Goal: Task Accomplishment & Management: Manage account settings

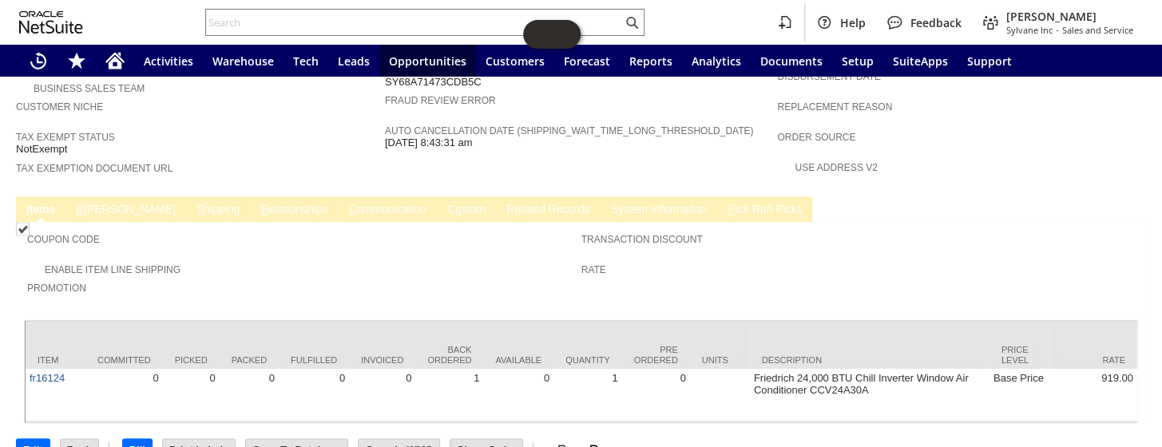
click at [100, 203] on link "B illing" at bounding box center [126, 210] width 107 height 15
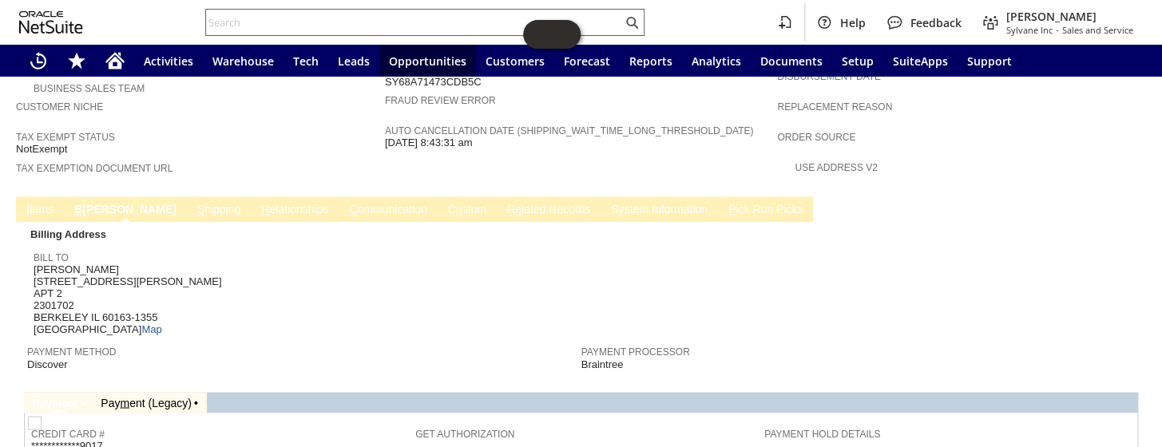
click at [277, 16] on input "text" at bounding box center [414, 22] width 416 height 19
paste input "S1348322"
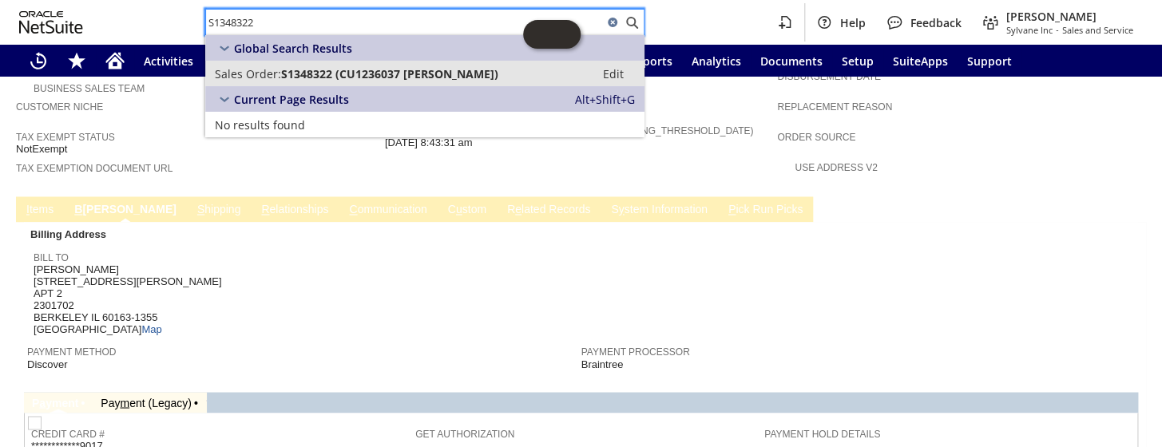
type input "S1348322"
click at [358, 67] on span "S1348322 (CU1236037 Ian Sullivan)" at bounding box center [389, 73] width 217 height 15
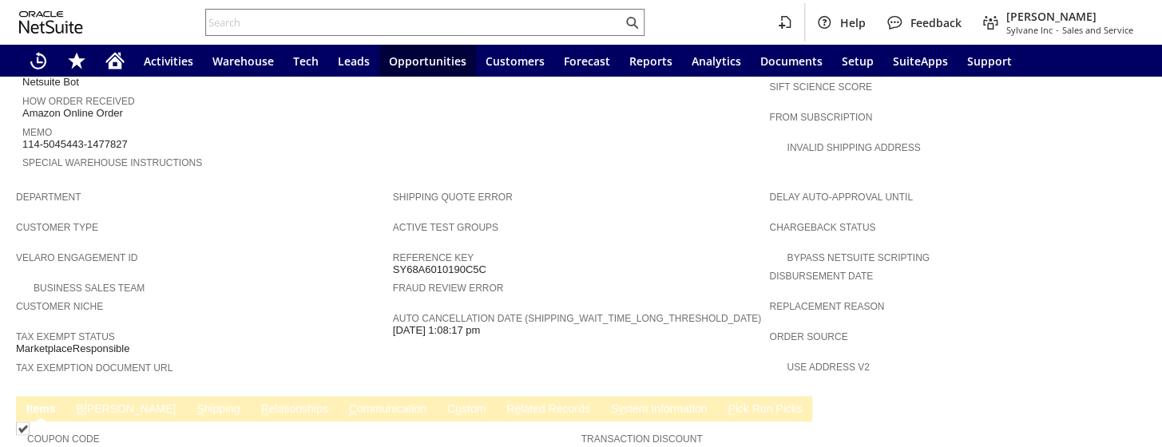
scroll to position [1011, 0]
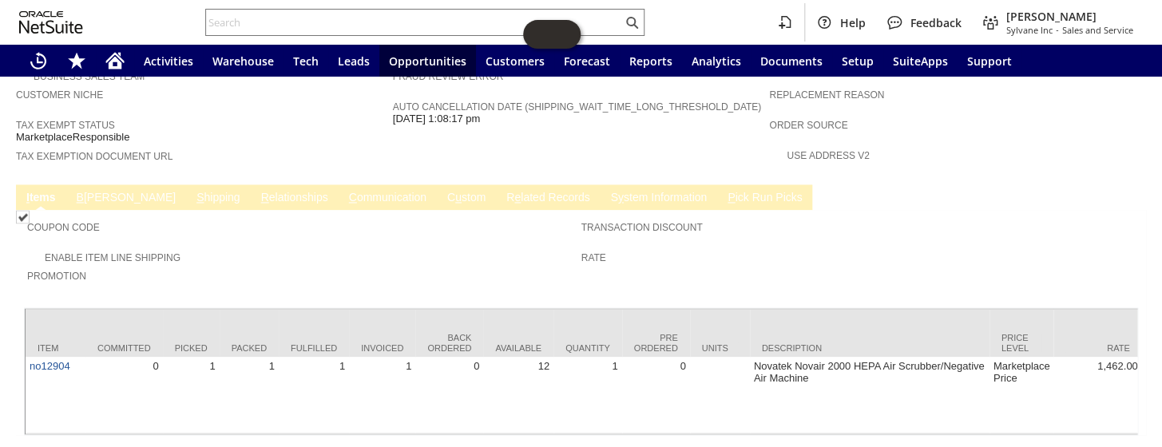
click at [193, 191] on link "S hipping" at bounding box center [219, 198] width 52 height 15
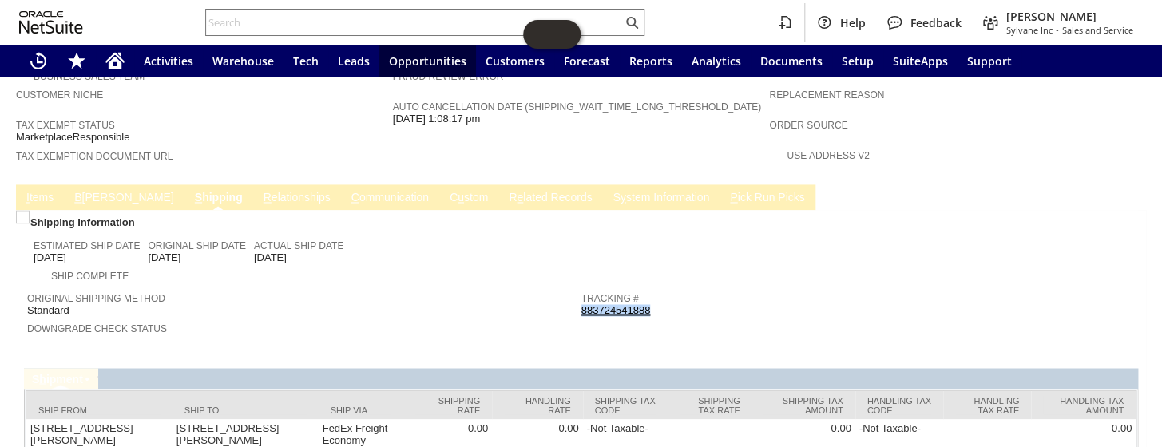
drag, startPoint x: 658, startPoint y: 253, endPoint x: 576, endPoint y: 256, distance: 82.3
click at [582, 288] on div "Tracking # 883724541888" at bounding box center [855, 302] width 546 height 29
drag, startPoint x: 576, startPoint y: 256, endPoint x: 467, endPoint y: 249, distance: 108.8
click at [467, 288] on div "Original Shipping Method Standard" at bounding box center [300, 302] width 546 height 29
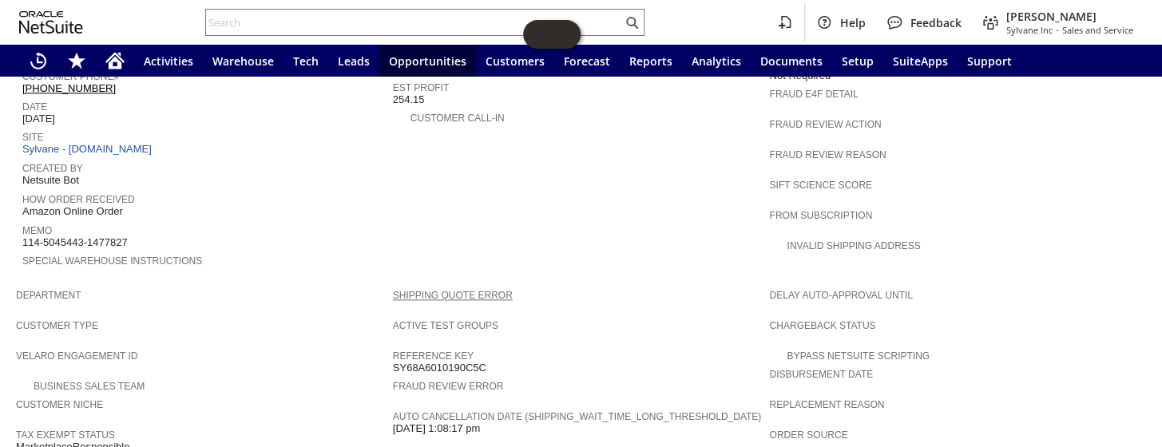
scroll to position [647, 0]
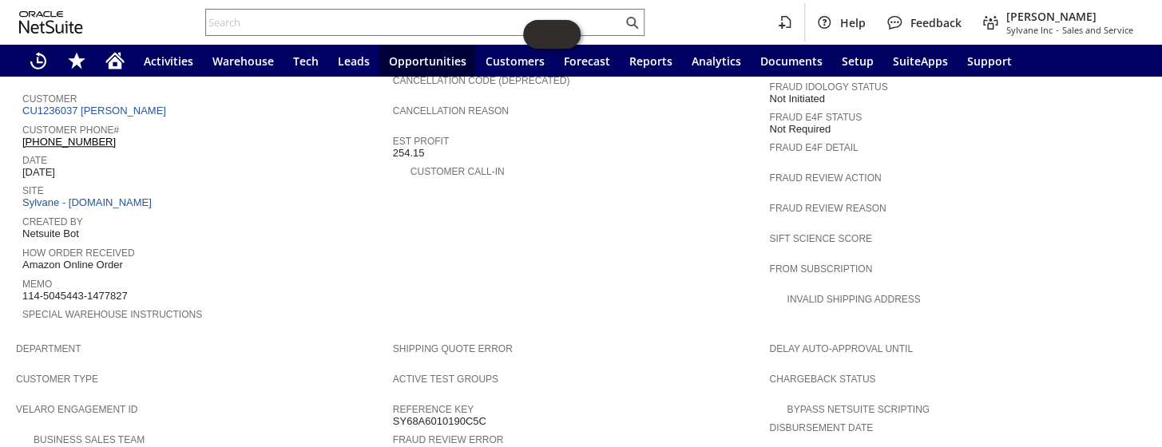
drag, startPoint x: 135, startPoint y: 256, endPoint x: 23, endPoint y: 253, distance: 111.9
click at [23, 274] on div "Memo 114-5045443-1477827" at bounding box center [203, 288] width 363 height 29
copy span "114-5045443-1477827"
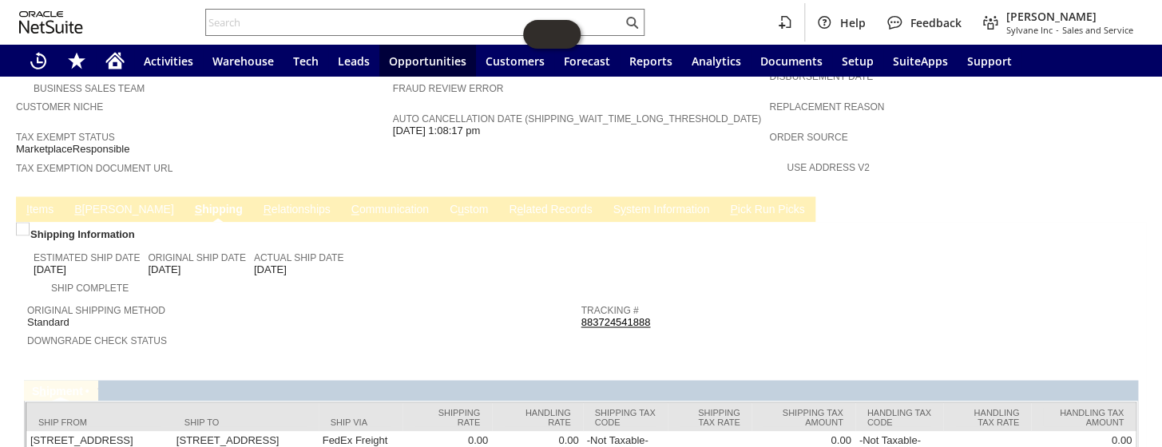
scroll to position [1026, 0]
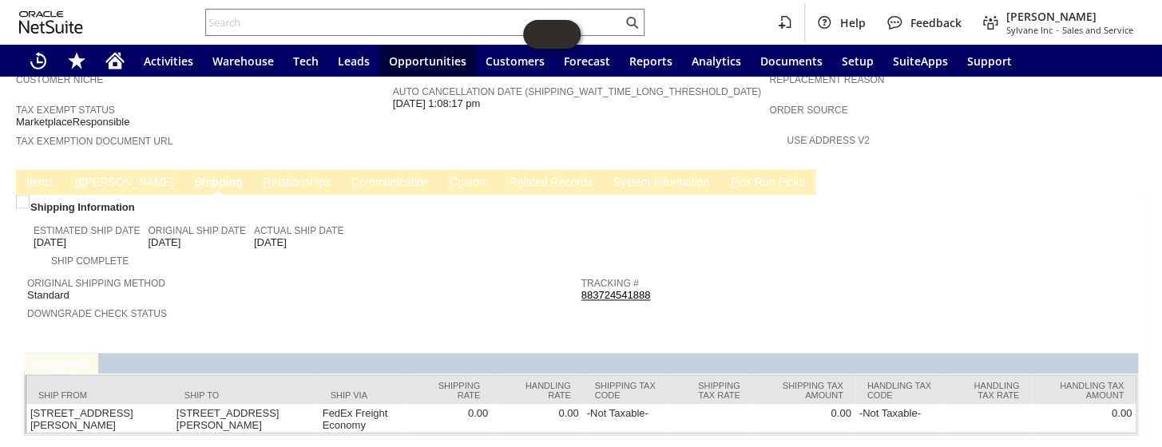
click at [39, 176] on link "I tems" at bounding box center [39, 183] width 35 height 15
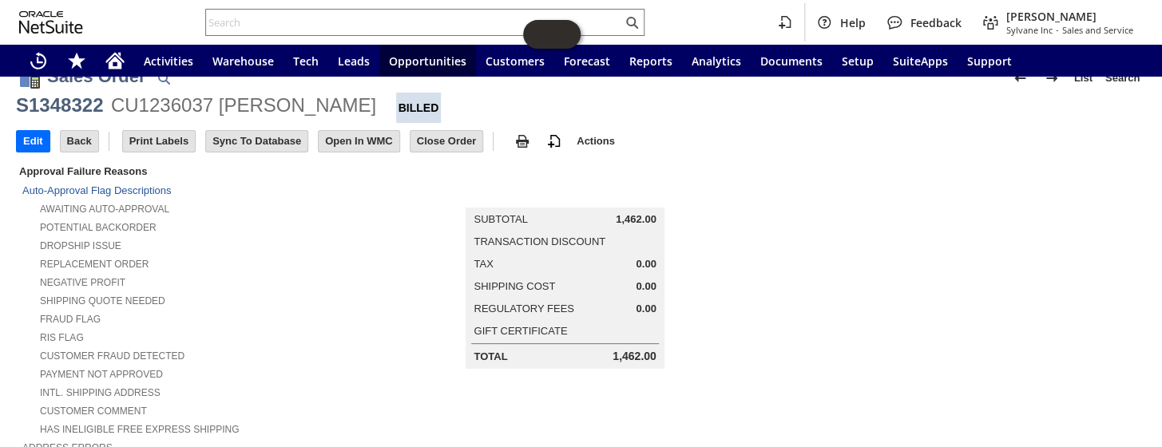
scroll to position [0, 0]
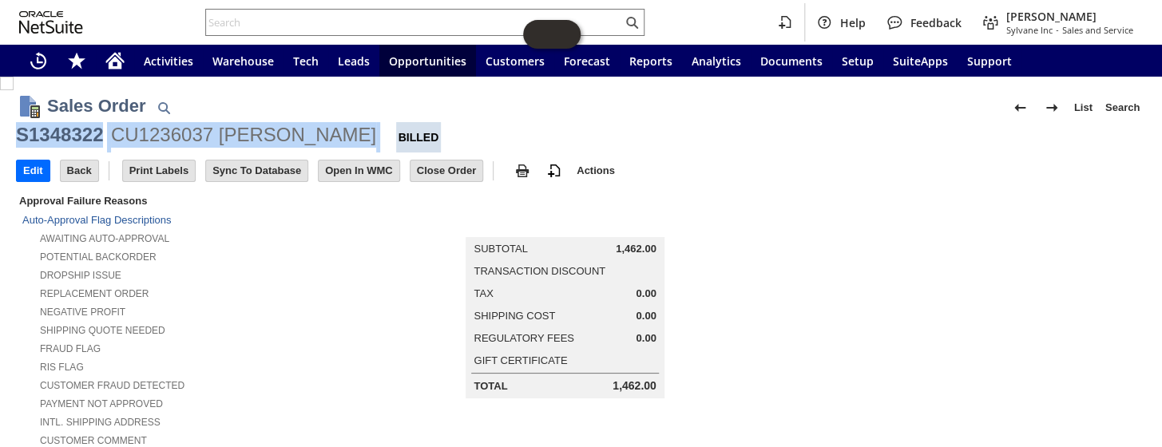
drag, startPoint x: 320, startPoint y: 134, endPoint x: 0, endPoint y: 137, distance: 319.6
copy div "S1348322 CU1236037 Ian Sullivan"
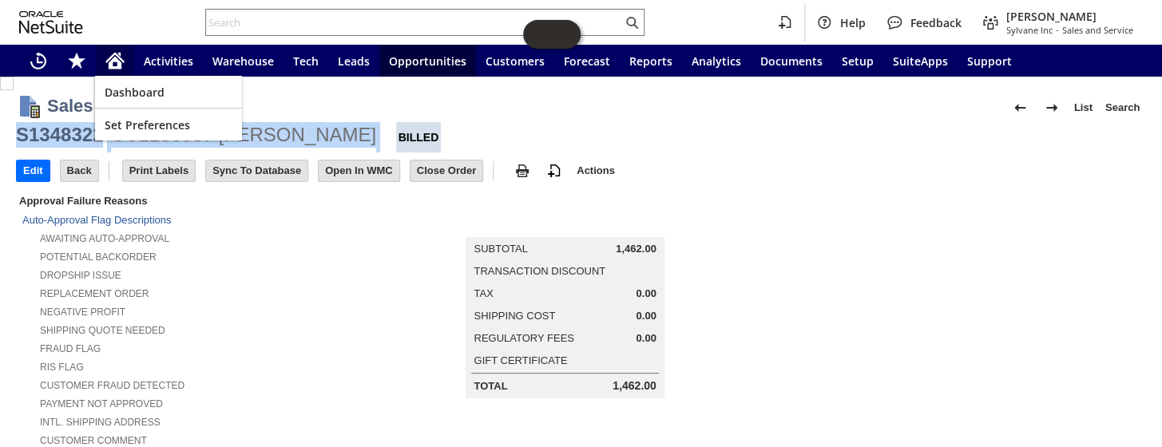
click at [105, 66] on icon "Home" at bounding box center [114, 60] width 19 height 19
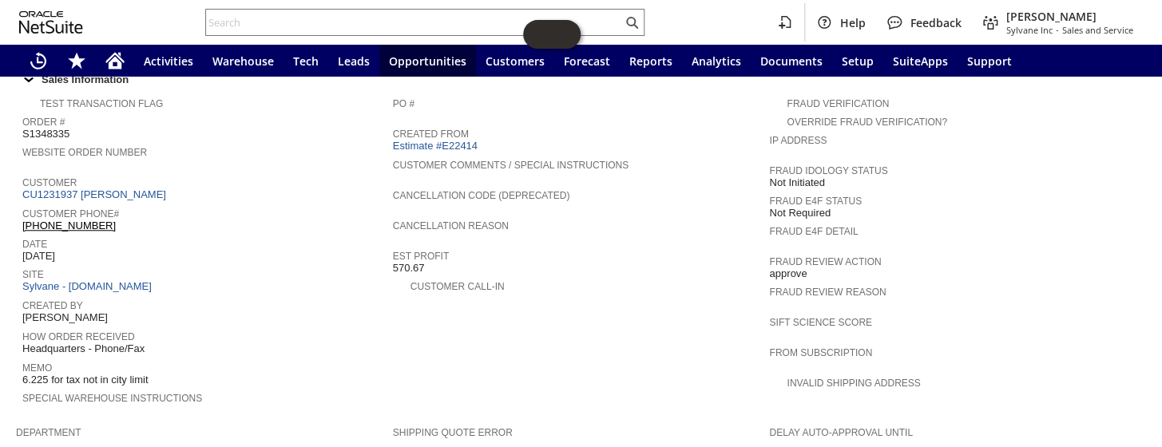
scroll to position [581, 0]
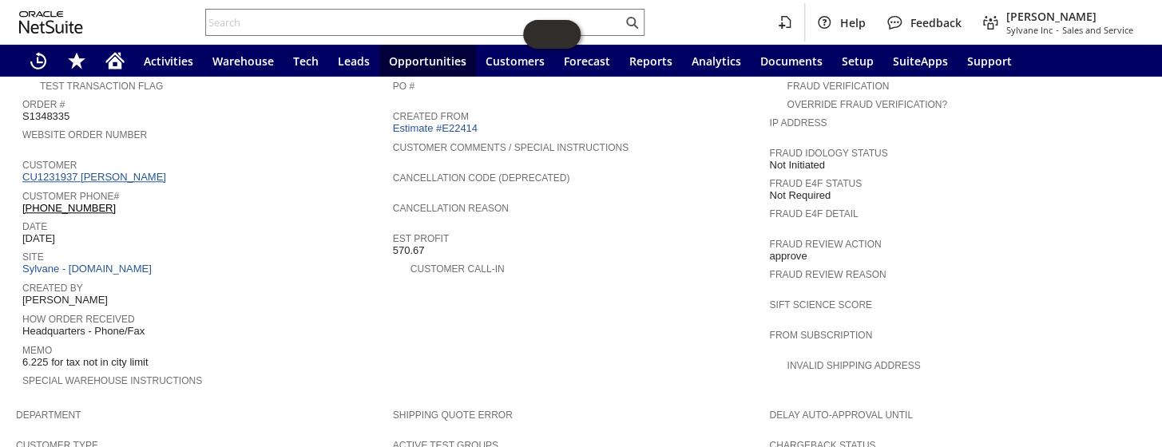
click at [127, 171] on link "CU1231937 [PERSON_NAME]" at bounding box center [96, 177] width 148 height 12
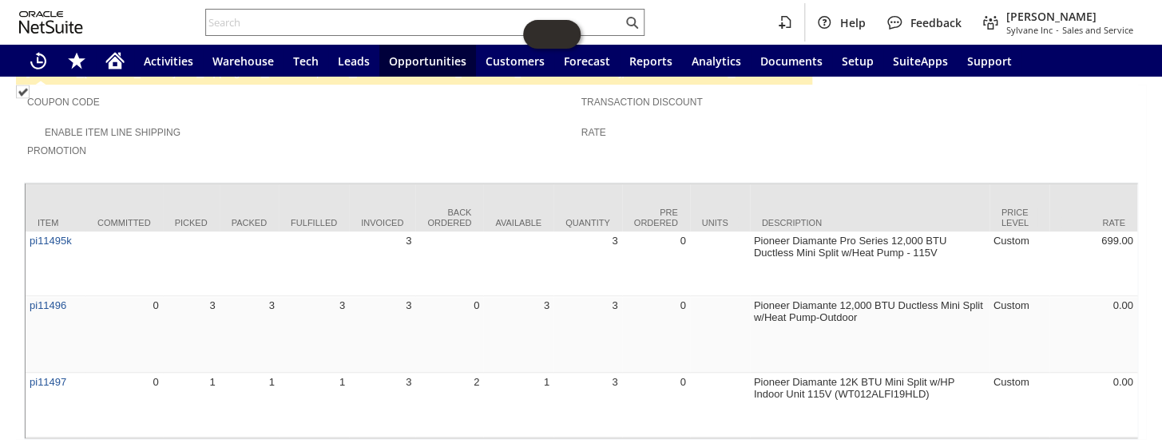
click at [264, 114] on td "Coupon Code Enable Item Line Shipping Promotion Transaction Discount Rate" at bounding box center [581, 129] width 1115 height 89
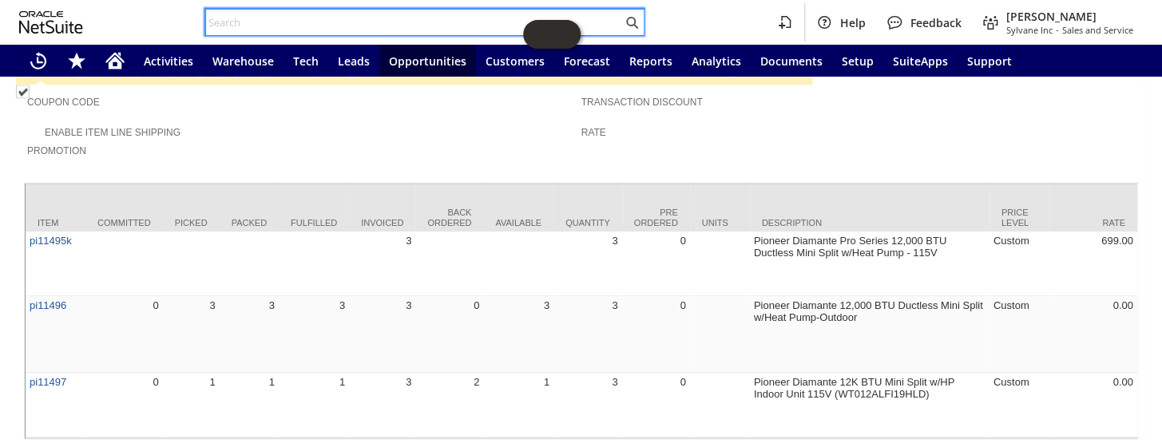
click at [265, 16] on input "text" at bounding box center [414, 22] width 416 height 19
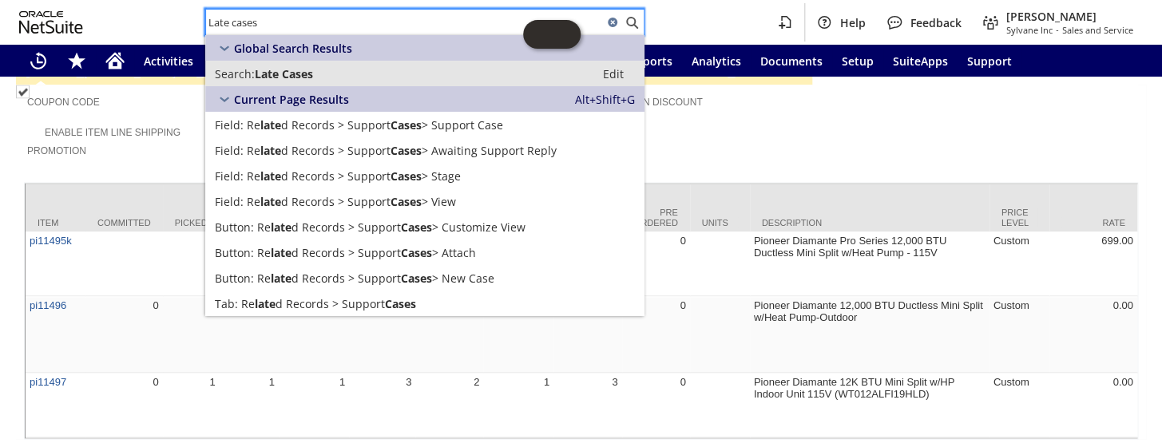
type input "Late cases"
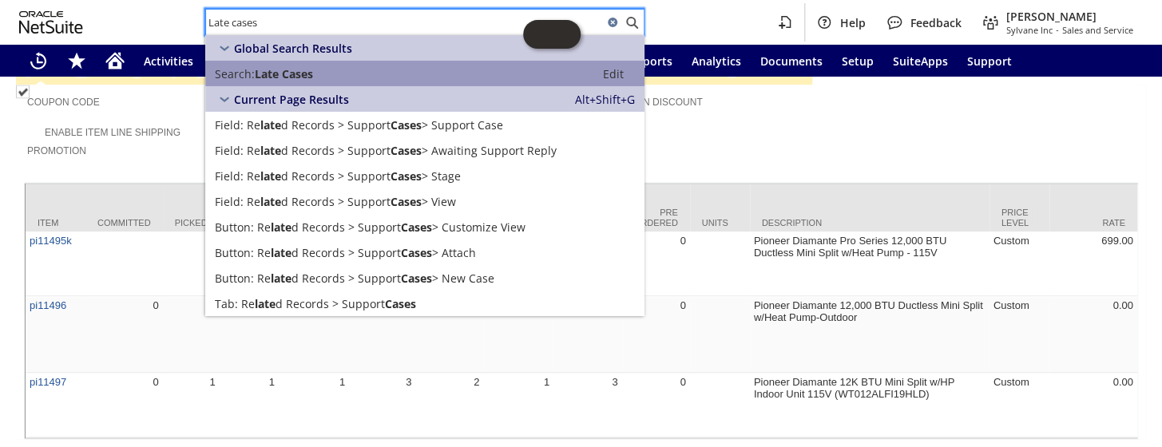
click at [244, 74] on span "Search:" at bounding box center [235, 73] width 40 height 15
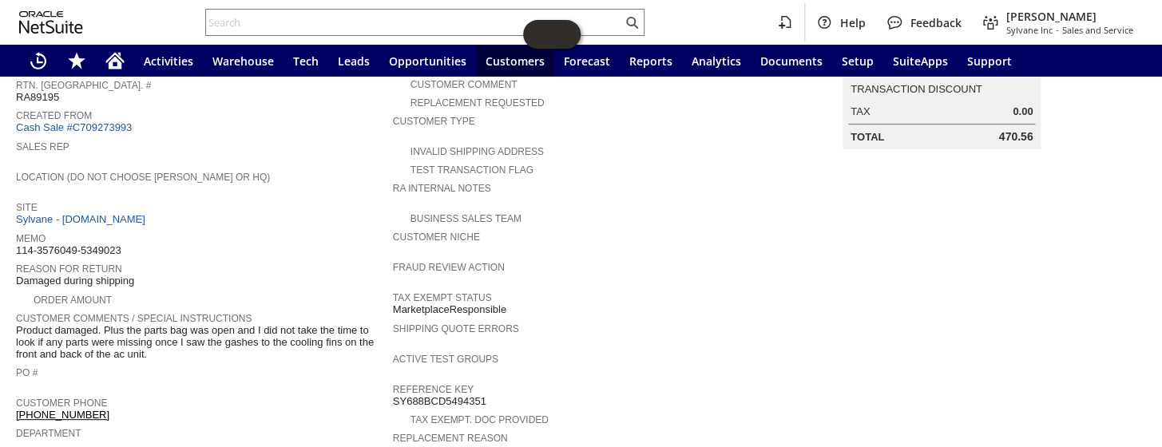
scroll to position [37, 0]
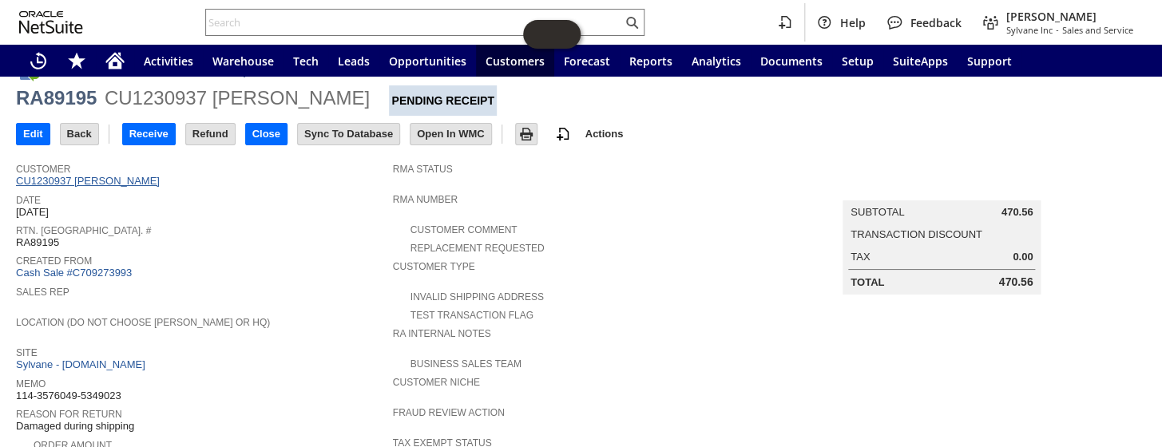
click at [113, 178] on link "CU1230937 [PERSON_NAME]" at bounding box center [90, 181] width 148 height 12
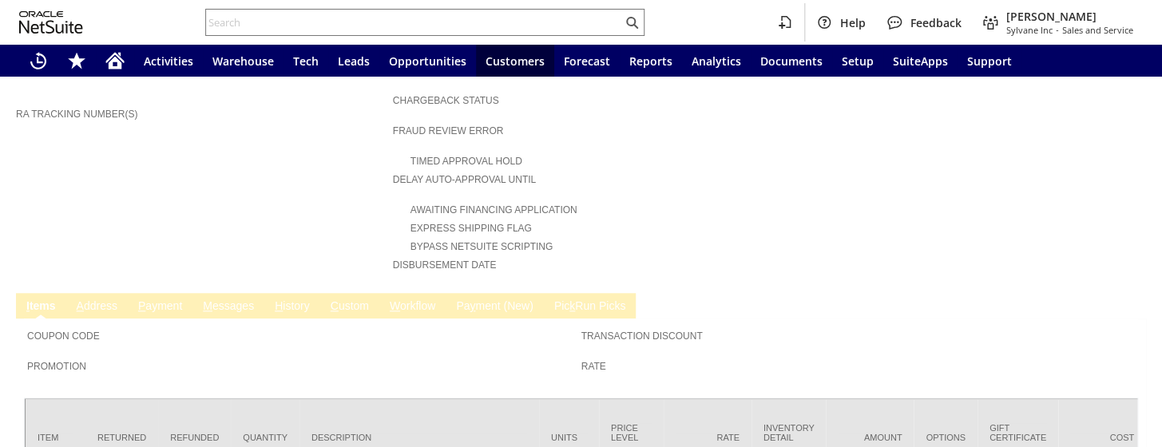
click at [292, 300] on link "H istory" at bounding box center [292, 307] width 43 height 15
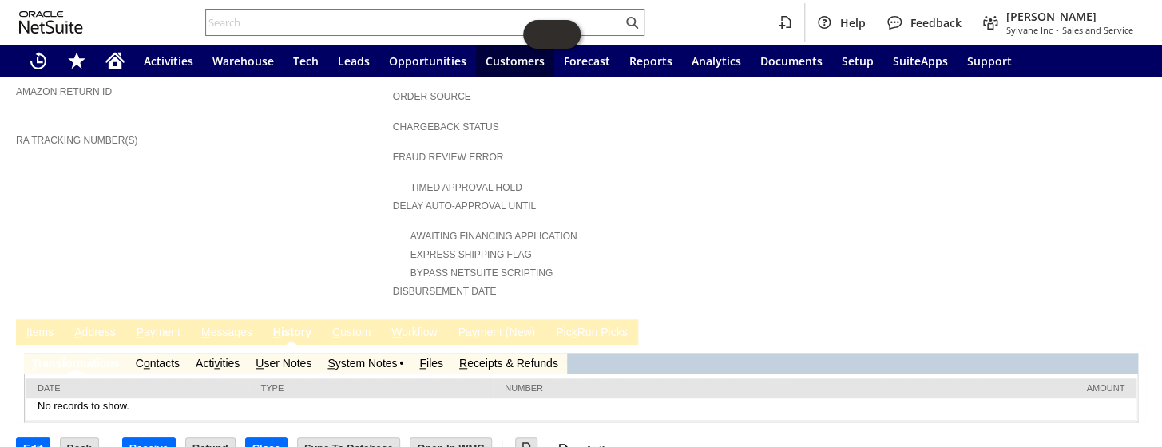
click at [348, 357] on link "S ystem Notes" at bounding box center [363, 363] width 70 height 13
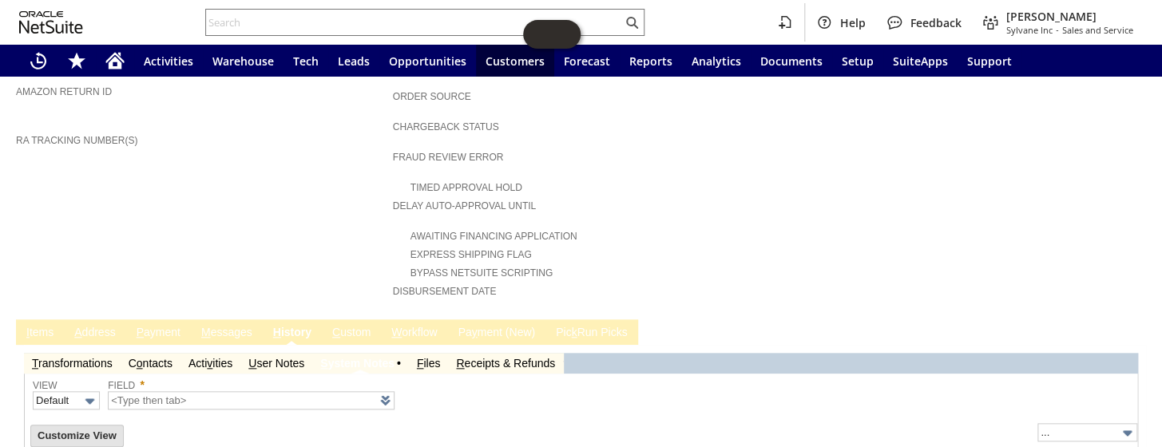
type input "1 to 25 of 64"
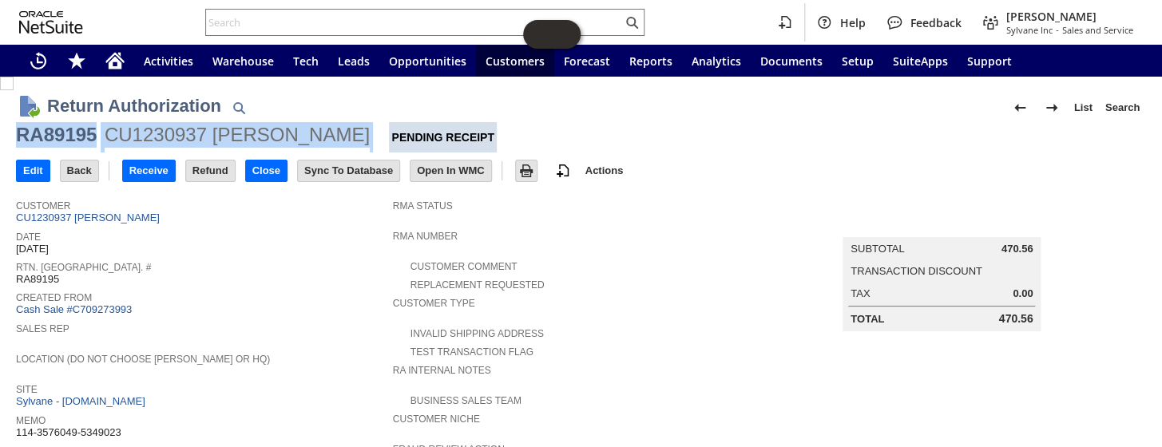
drag, startPoint x: 367, startPoint y: 129, endPoint x: 15, endPoint y: 138, distance: 351.6
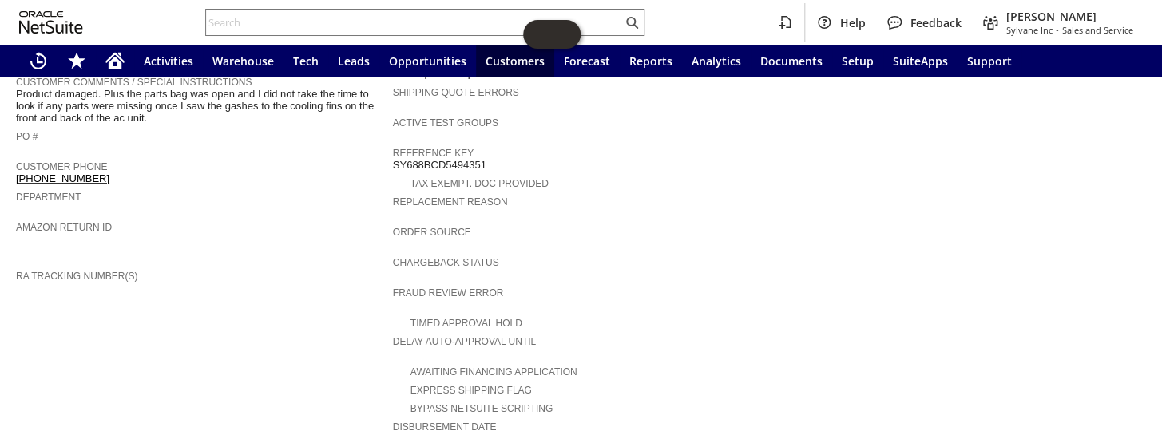
scroll to position [508, 0]
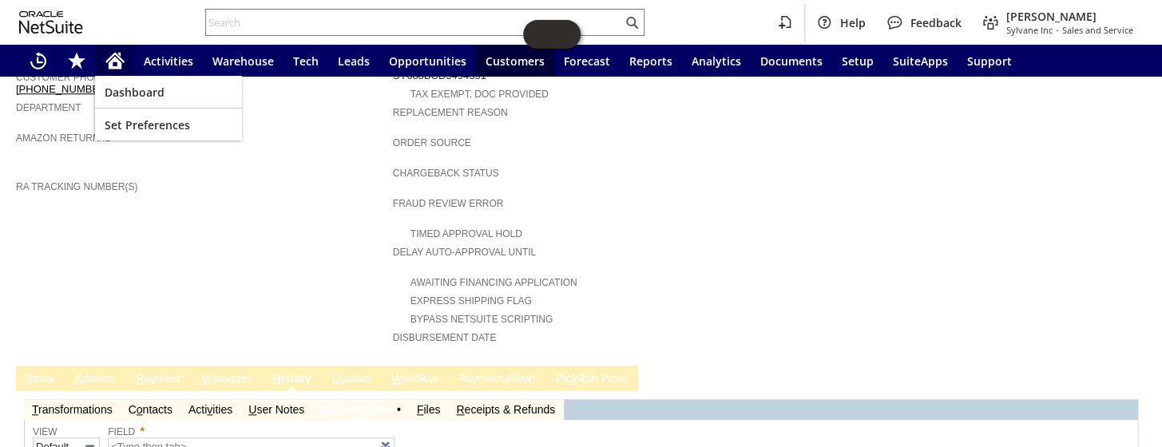
click at [109, 66] on icon "Home" at bounding box center [115, 63] width 13 height 12
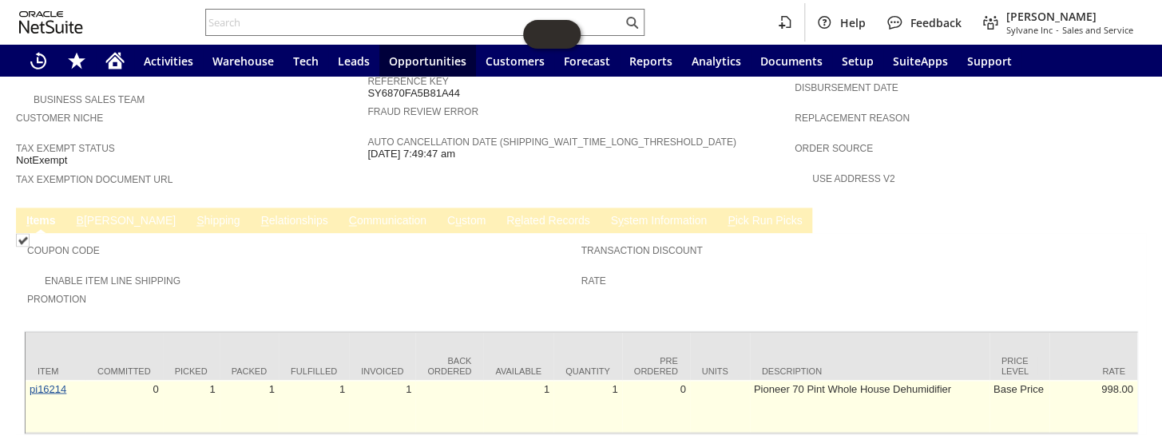
click at [56, 383] on link "pi16214" at bounding box center [48, 389] width 37 height 12
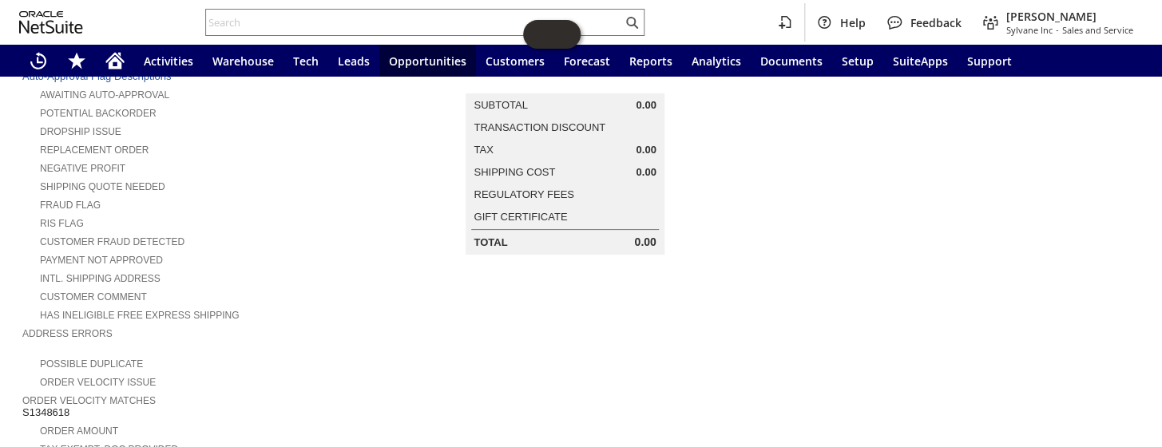
scroll to position [72, 0]
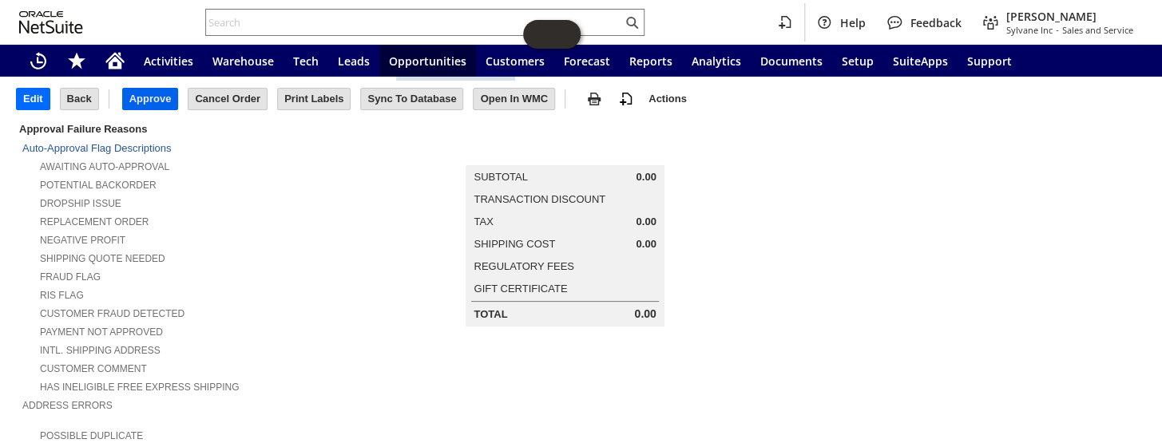
click at [153, 91] on input "Approve" at bounding box center [150, 99] width 55 height 21
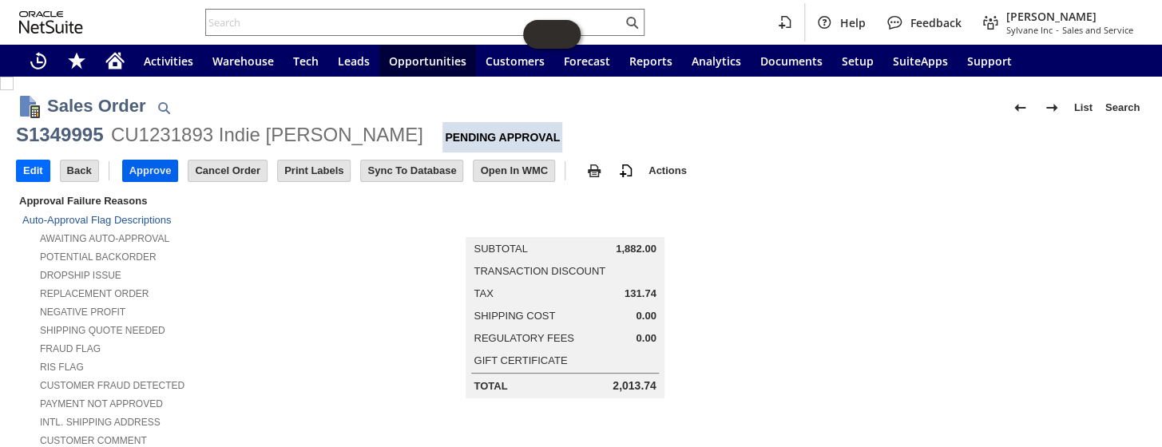
click at [147, 168] on input "Approve" at bounding box center [150, 171] width 55 height 21
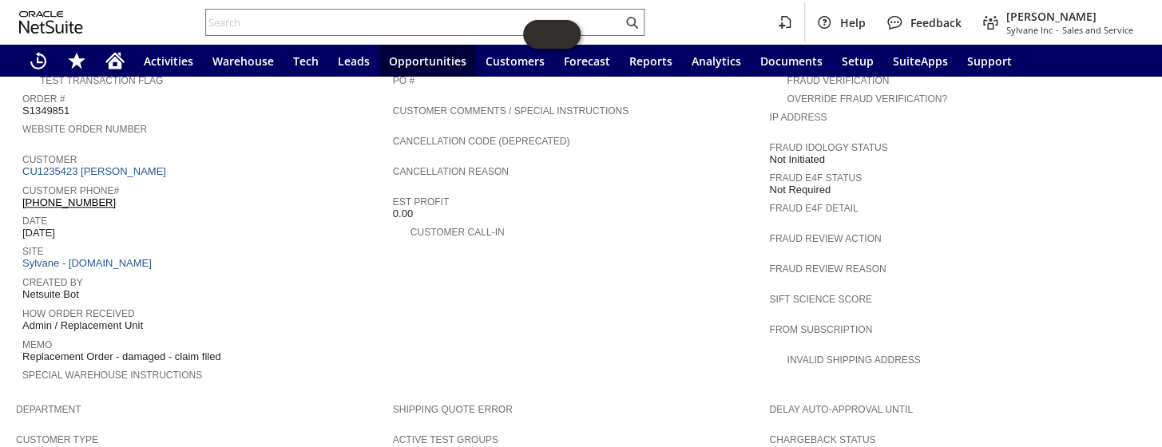
scroll to position [503, 0]
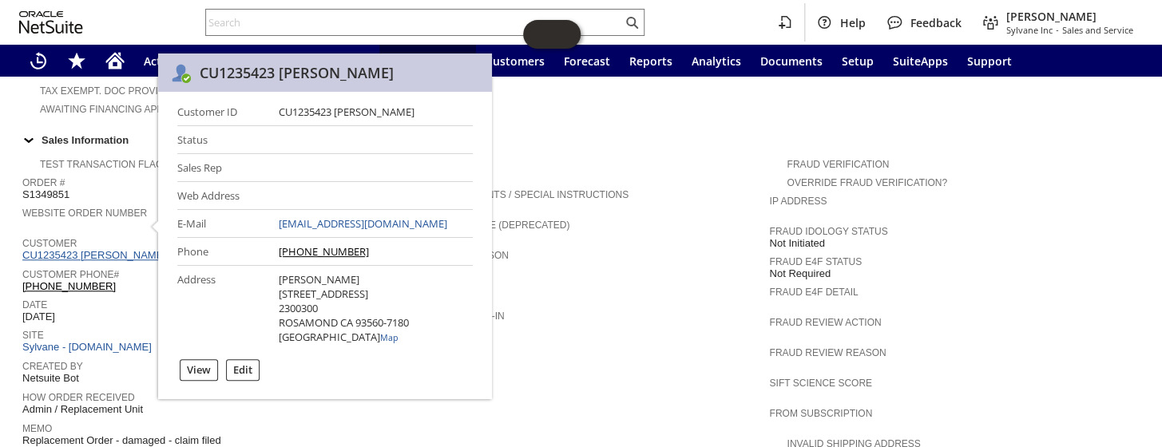
click at [105, 249] on link "CU1235423 [PERSON_NAME]" at bounding box center [96, 255] width 148 height 12
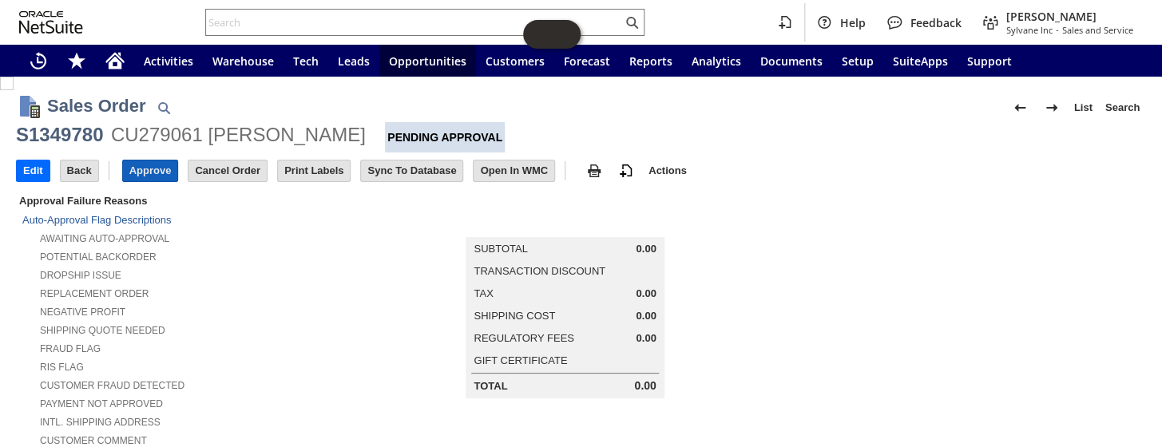
click at [161, 167] on input "Approve" at bounding box center [150, 171] width 55 height 21
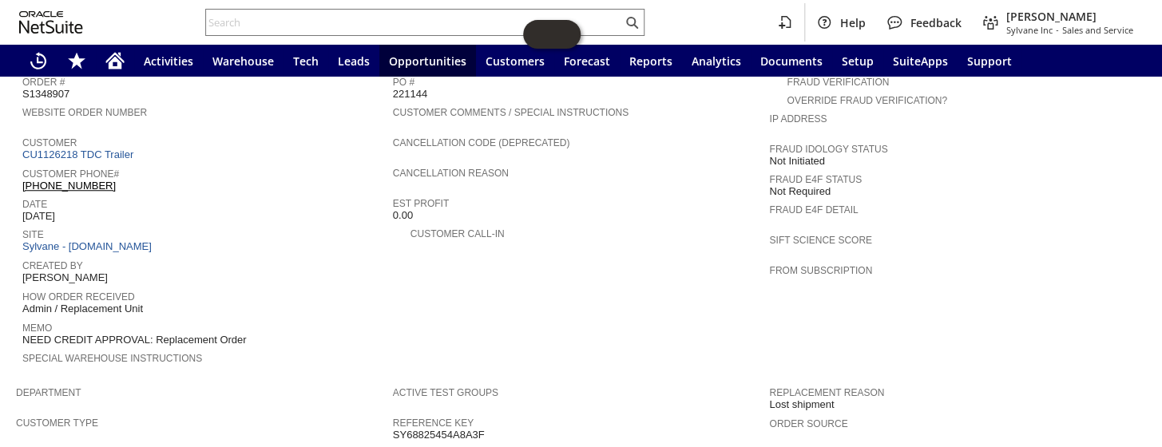
scroll to position [330, 0]
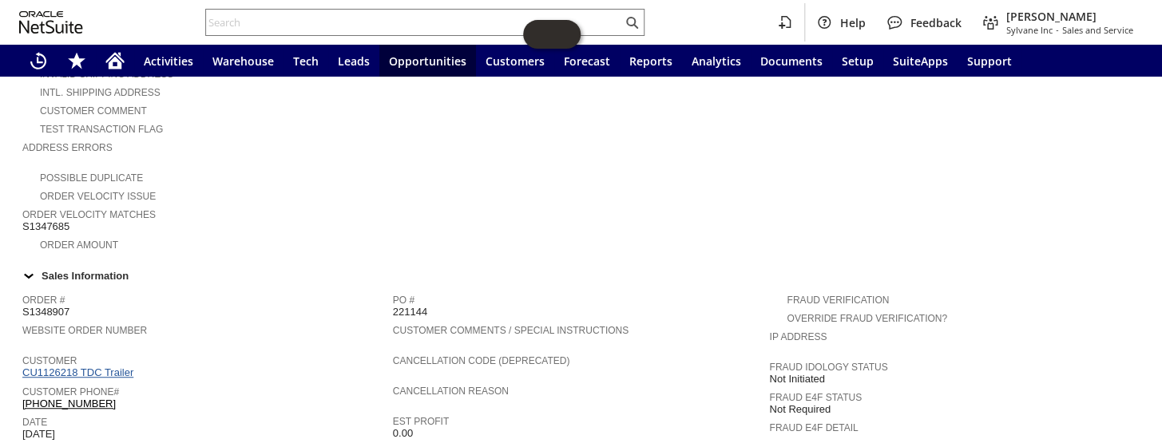
click at [78, 367] on link "CU1126218 TDC Trailer" at bounding box center [79, 373] width 115 height 12
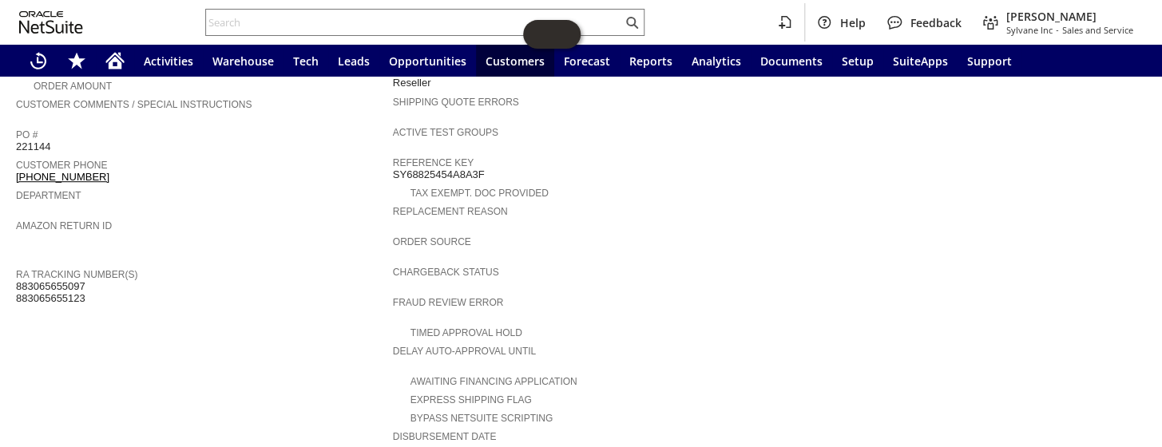
scroll to position [290, 0]
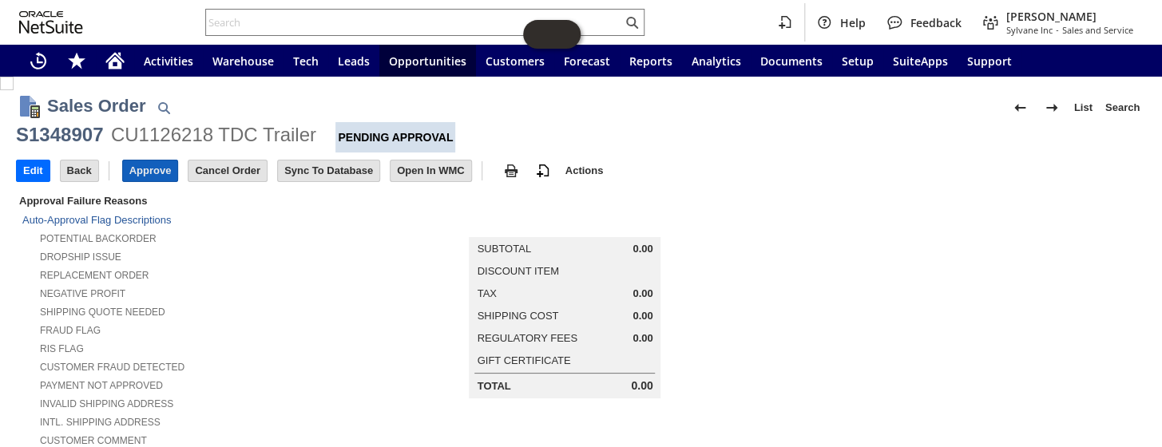
click at [153, 166] on input "Approve" at bounding box center [150, 171] width 55 height 21
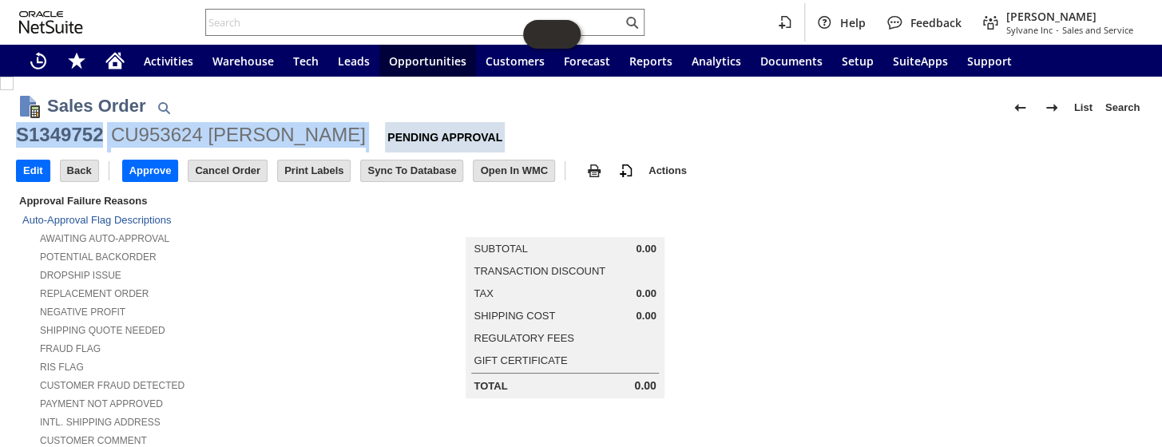
drag, startPoint x: 383, startPoint y: 128, endPoint x: 21, endPoint y: 129, distance: 361.9
click at [21, 129] on div "S1349752 CU953624 Daniel O Weindling Pending Approval" at bounding box center [581, 137] width 1131 height 30
copy div "S1349752 CU953624 Daniel O Weindling"
click at [162, 173] on input "Approve" at bounding box center [150, 171] width 55 height 21
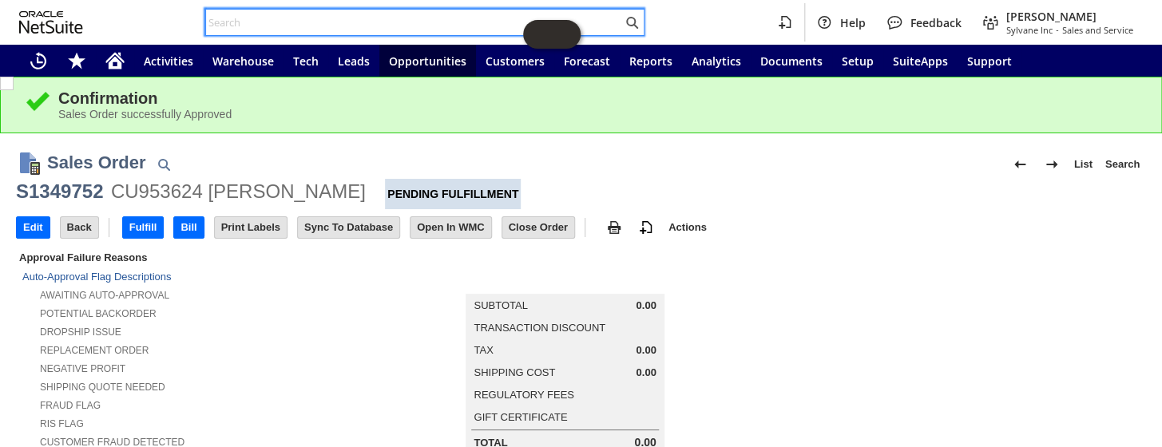
click at [310, 30] on input "text" at bounding box center [414, 22] width 416 height 19
paste input "1 408-624-0999"
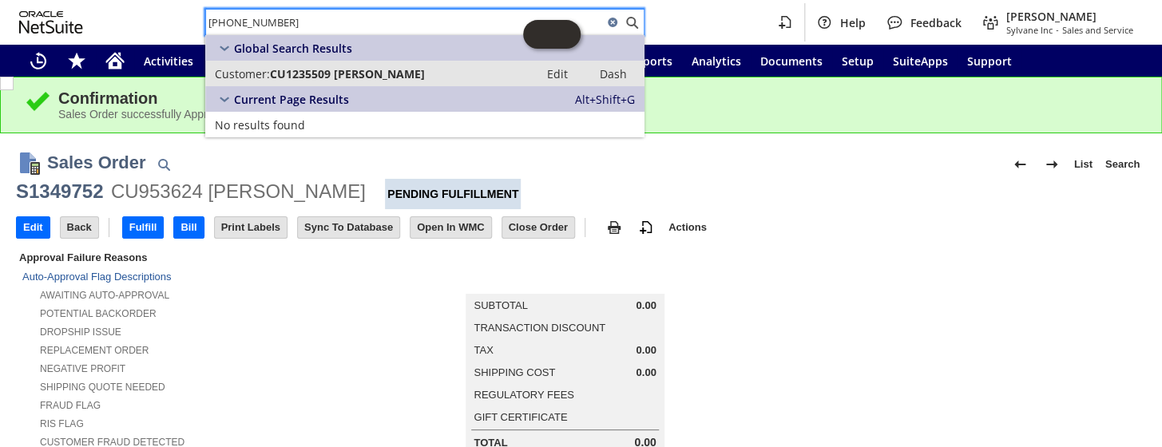
type input "1 408-624-0999"
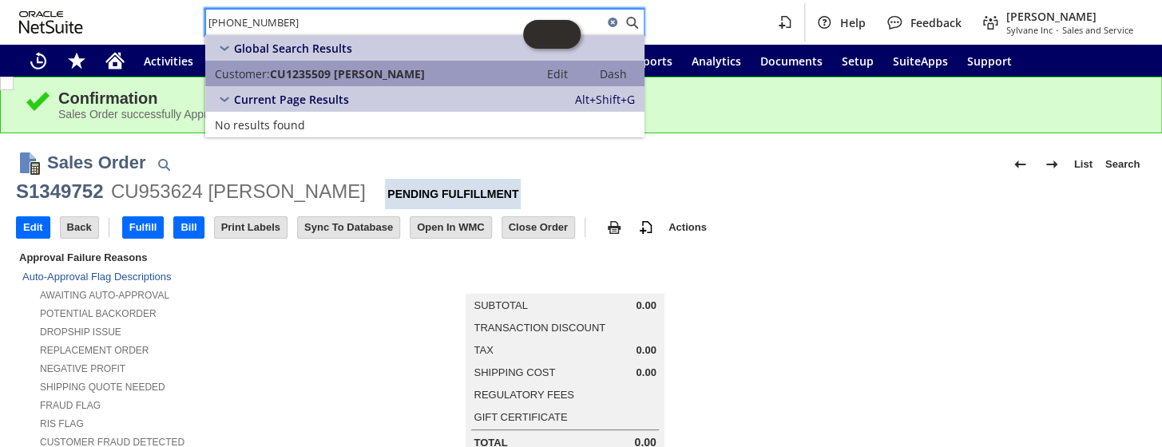
click at [346, 70] on span "CU1235509 loi tom" at bounding box center [347, 73] width 155 height 15
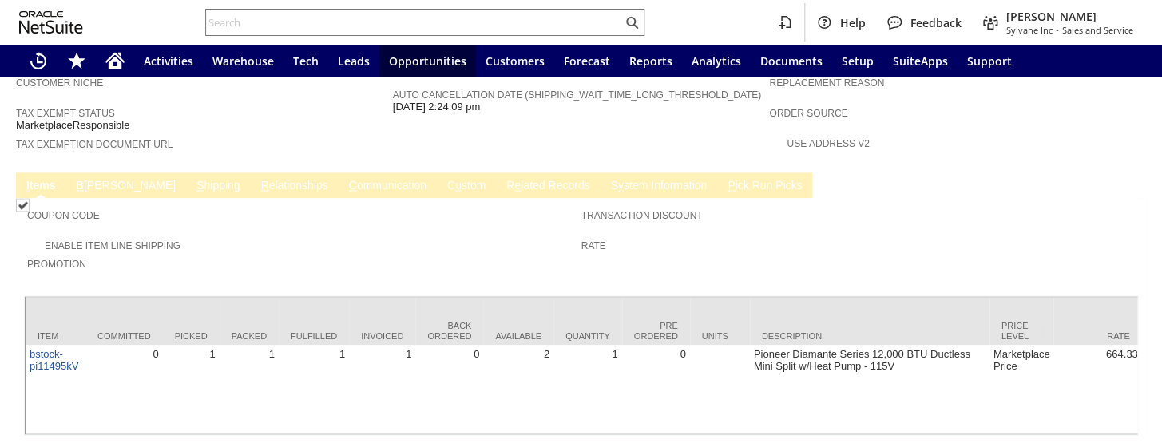
click at [193, 179] on link "S hipping" at bounding box center [219, 186] width 52 height 15
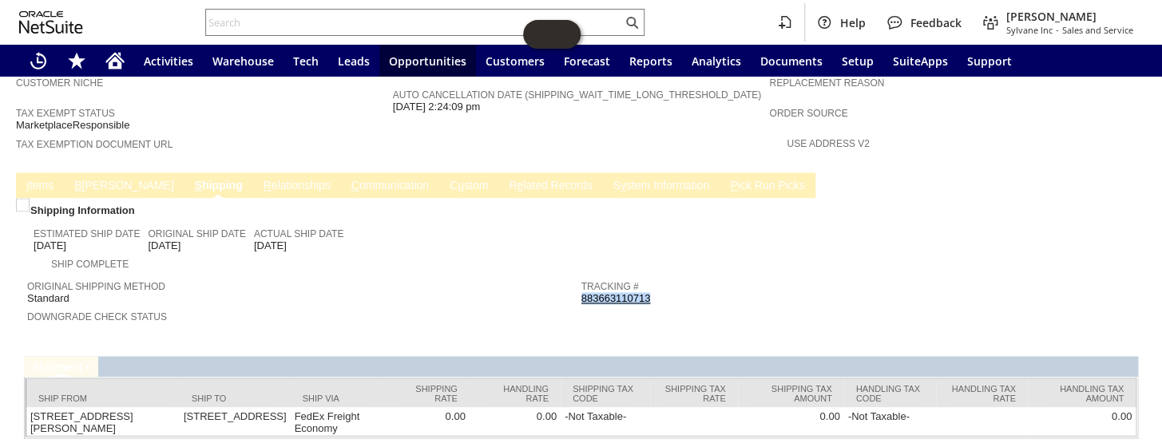
drag, startPoint x: 651, startPoint y: 241, endPoint x: 578, endPoint y: 240, distance: 73.5
click at [582, 276] on div "Tracking # 883663110713" at bounding box center [855, 290] width 546 height 29
copy link "883663110713"
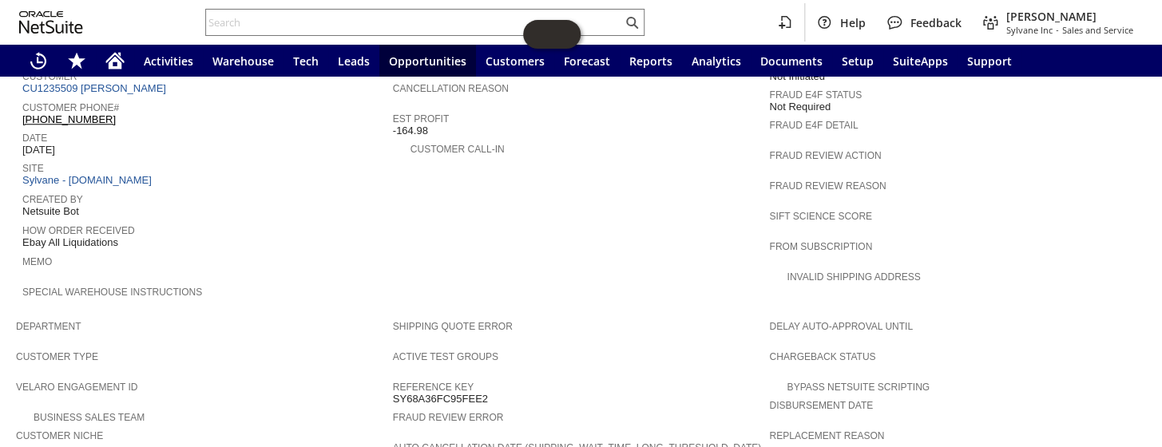
scroll to position [586, 0]
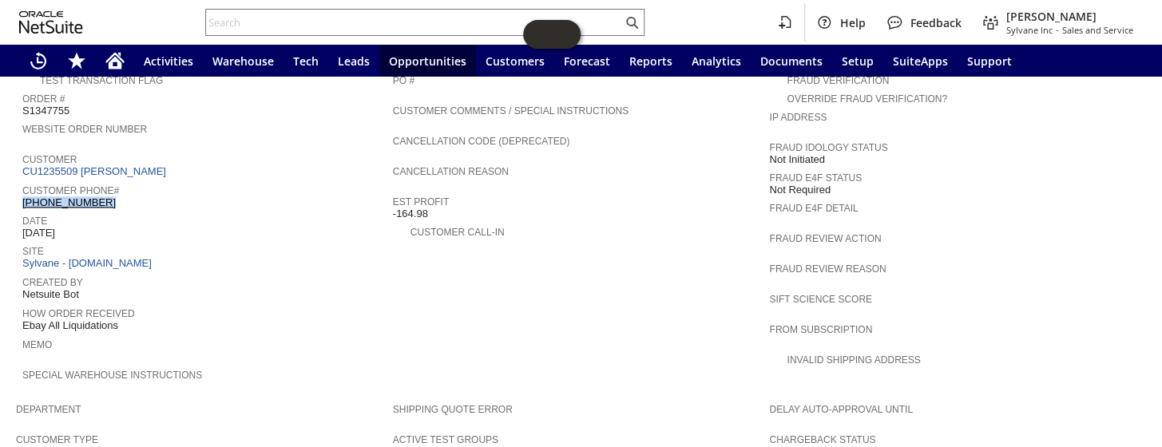
drag, startPoint x: 120, startPoint y: 171, endPoint x: 23, endPoint y: 170, distance: 96.7
click at [23, 181] on div "Customer Phone# (408) 624-0999" at bounding box center [203, 195] width 363 height 29
copy link "(408) 624-0999"
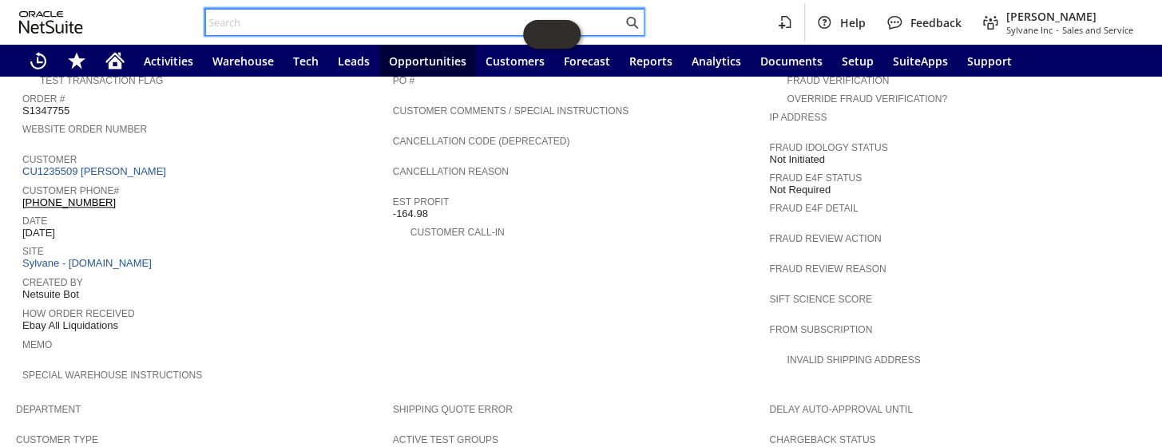
click at [300, 15] on input "text" at bounding box center [414, 22] width 416 height 19
paste input "S1350034"
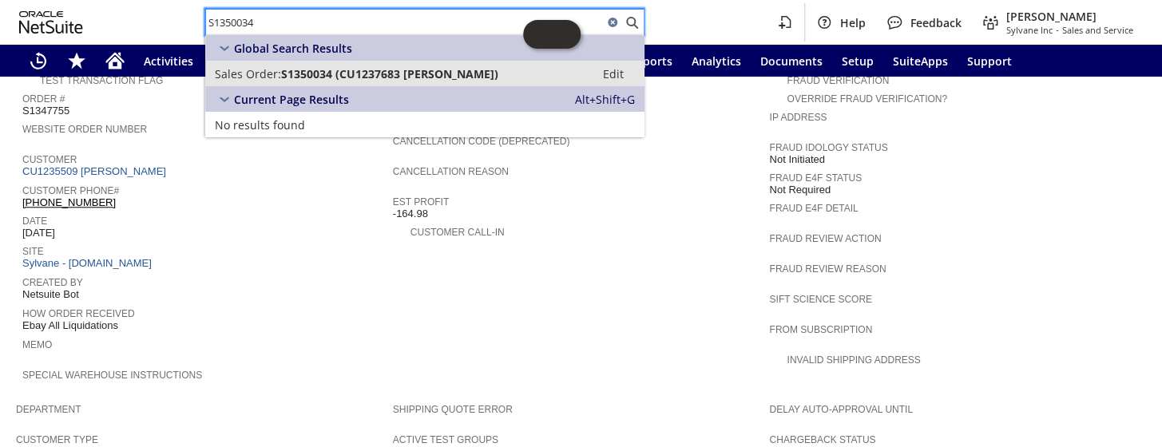
type input "S1350034"
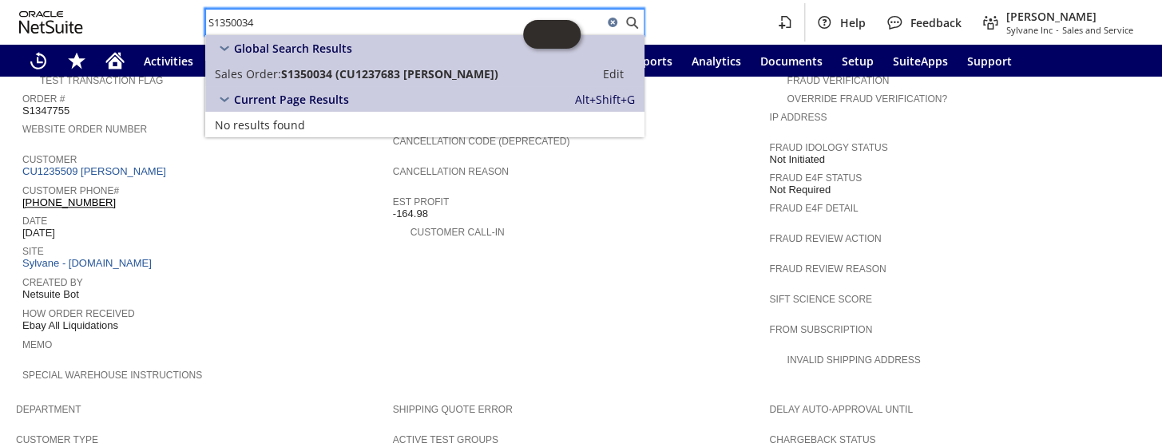
click at [350, 60] on div "Global Search Results Sales Order: S1350034 (CU1237683 John Triandafils Sr) Edit" at bounding box center [424, 60] width 439 height 51
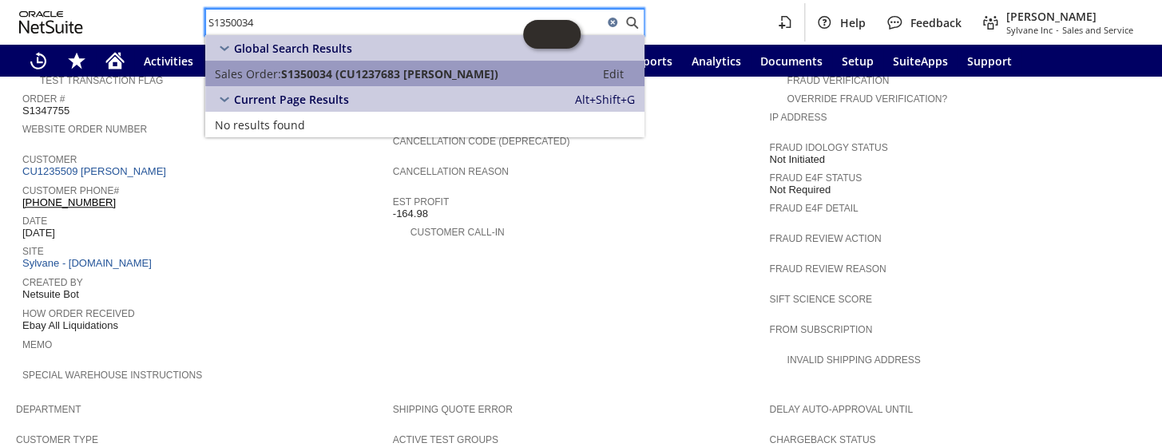
click at [350, 75] on span "S1350034 (CU1237683 John Triandafils Sr)" at bounding box center [389, 73] width 217 height 15
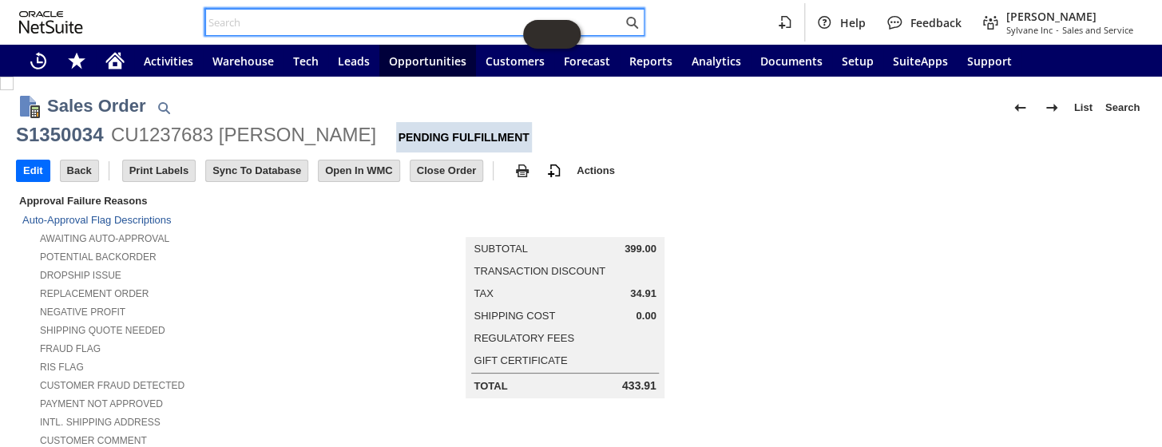
click at [304, 20] on input "text" at bounding box center [414, 22] width 416 height 19
paste input "S1350034"
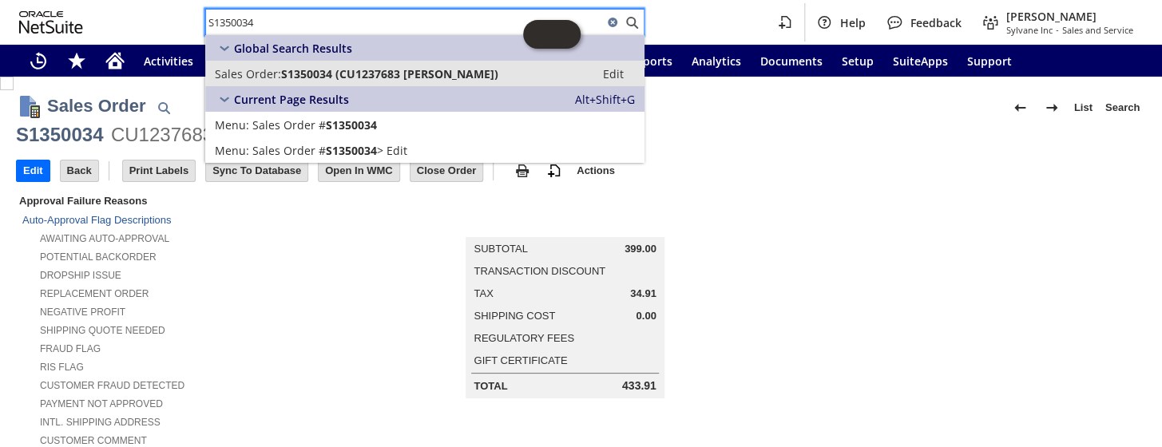
type input "S1350034"
click at [366, 66] on span "S1350034 (CU1237683 John Triandafils Sr)" at bounding box center [389, 73] width 217 height 15
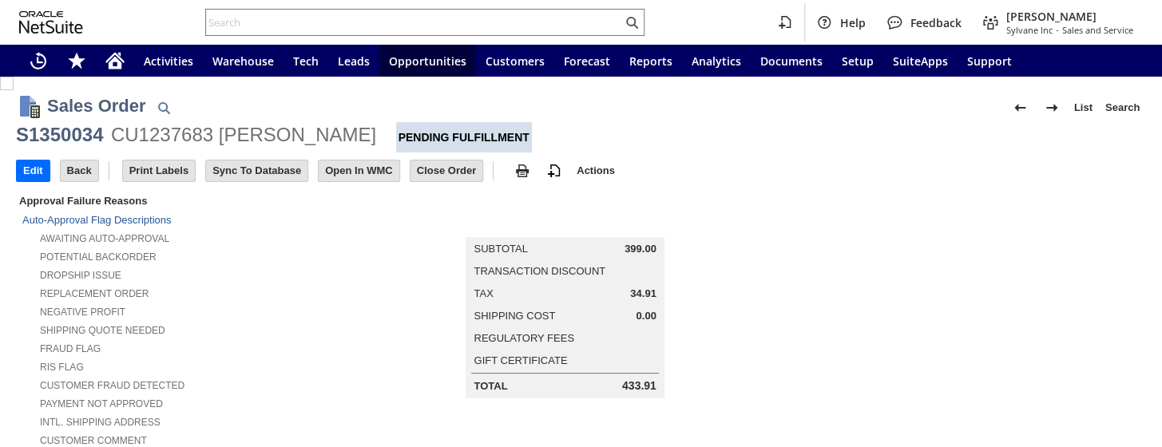
scroll to position [944, 0]
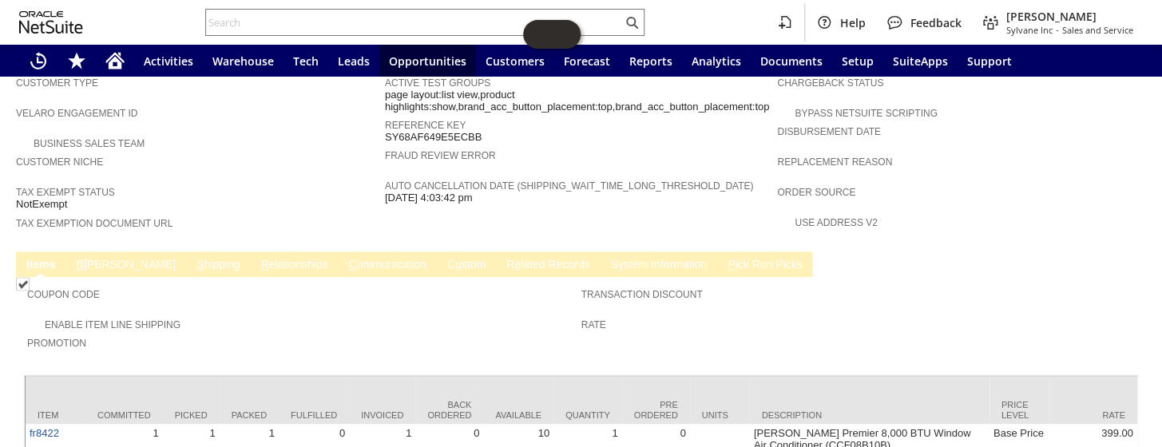
click at [86, 258] on link "B illing" at bounding box center [126, 265] width 107 height 15
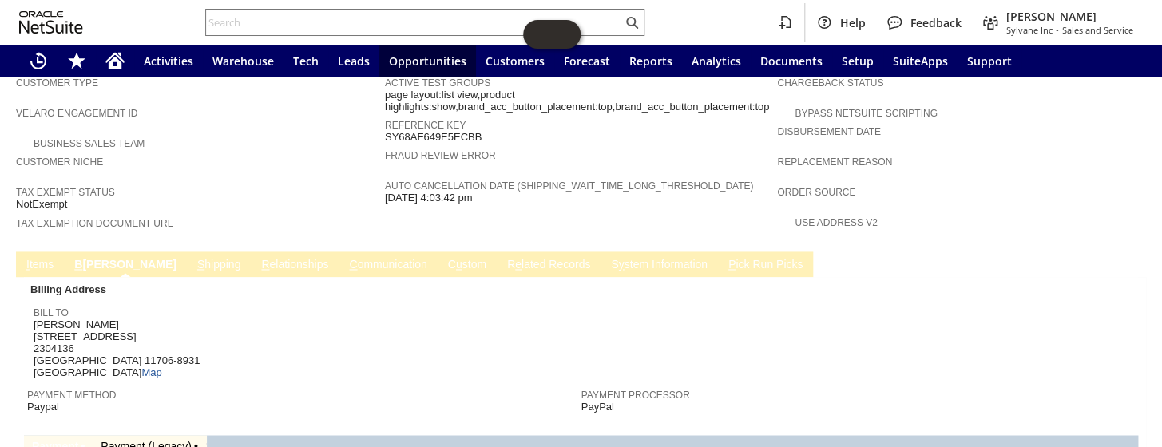
click at [37, 258] on link "I tems" at bounding box center [39, 265] width 35 height 15
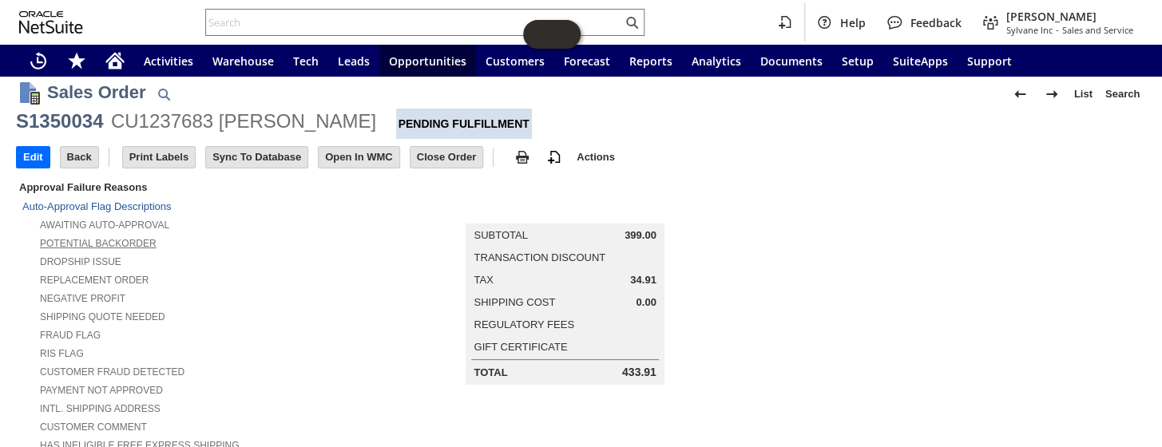
scroll to position [0, 0]
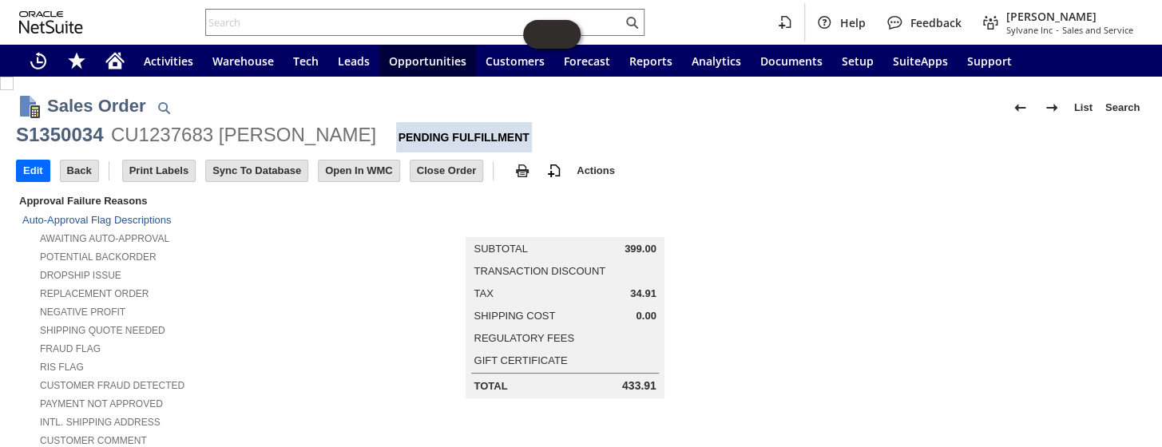
click at [81, 135] on div "S1350034" at bounding box center [59, 135] width 87 height 26
copy div "S1350034"
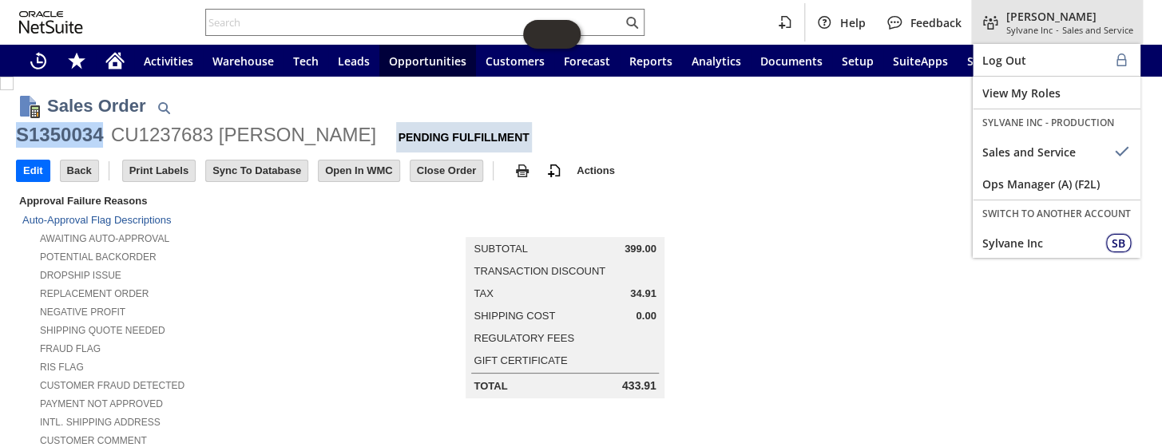
click at [1071, 25] on span "Sales and Service" at bounding box center [1098, 30] width 71 height 12
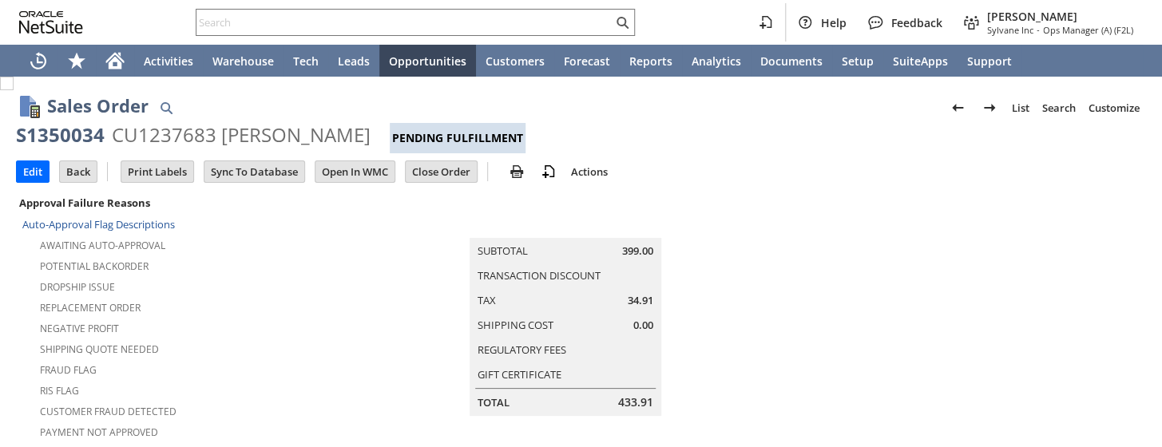
scroll to position [1169, 0]
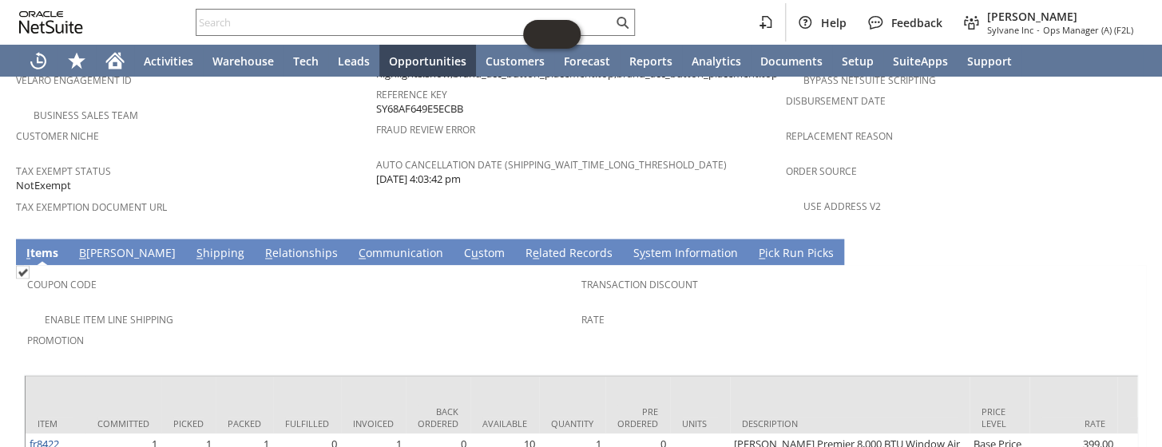
click at [522, 245] on link "R e lated Records" at bounding box center [569, 254] width 95 height 18
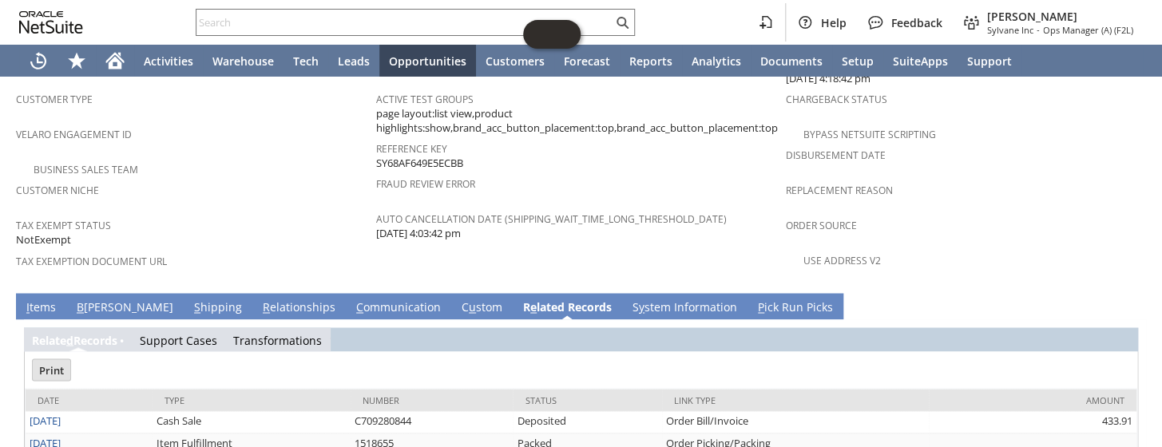
scroll to position [0, 0]
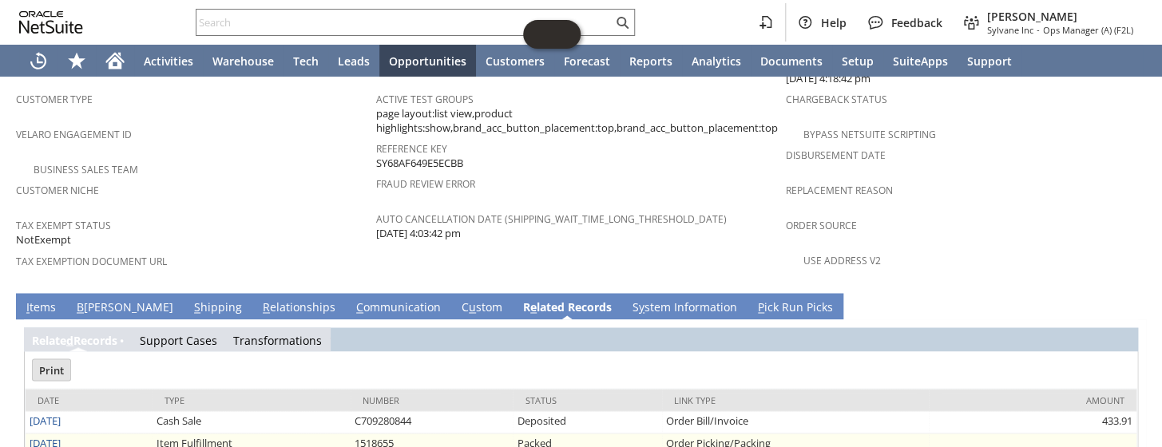
click at [61, 435] on link "[DATE]" at bounding box center [45, 442] width 31 height 14
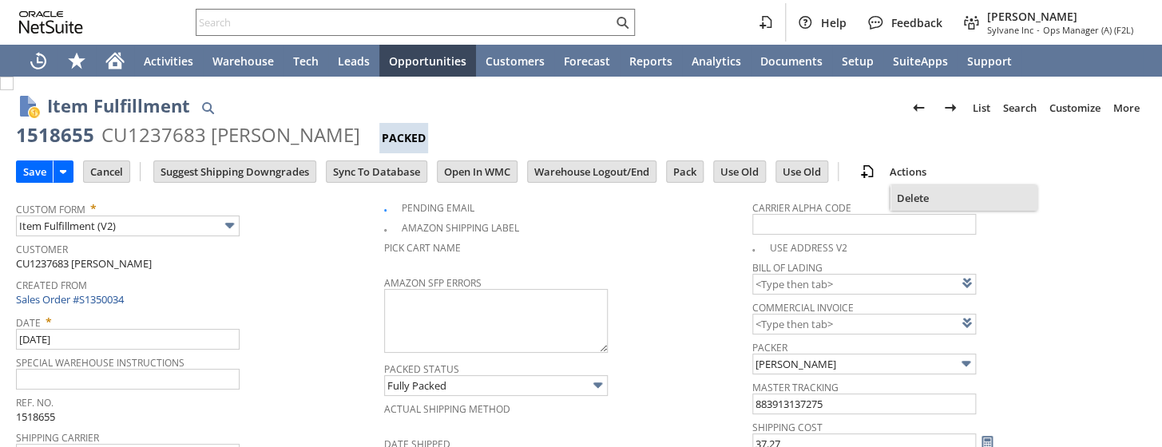
click at [915, 198] on span "Delete" at bounding box center [964, 198] width 134 height 14
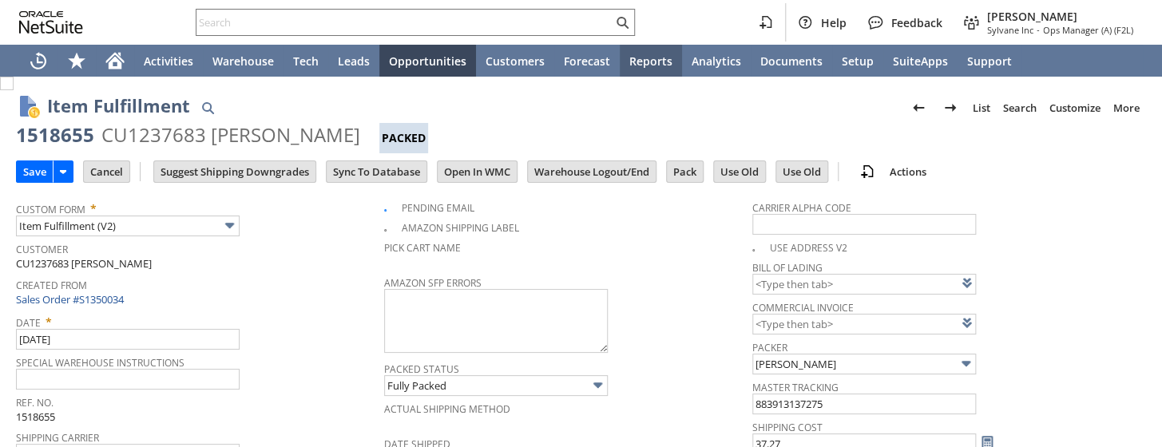
scroll to position [356, 0]
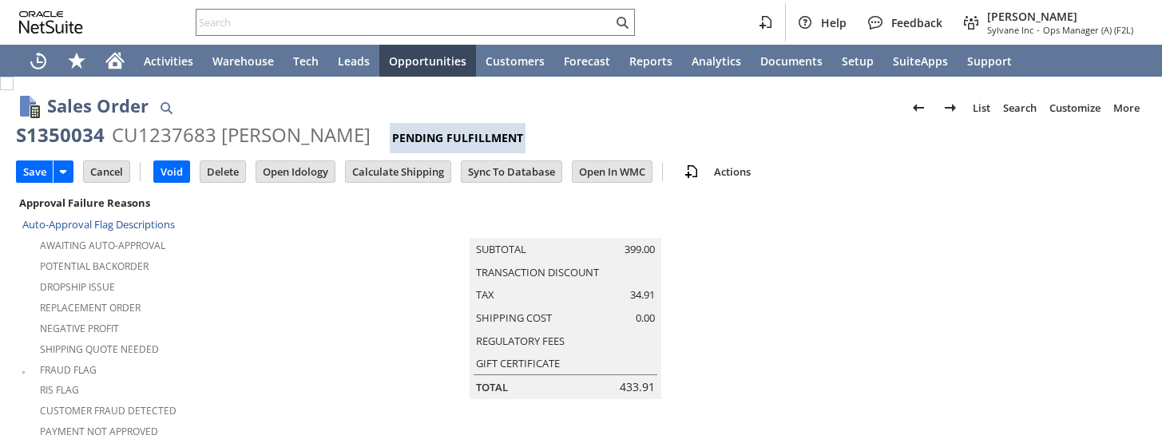
type input "Add"
type input "Copy Previous"
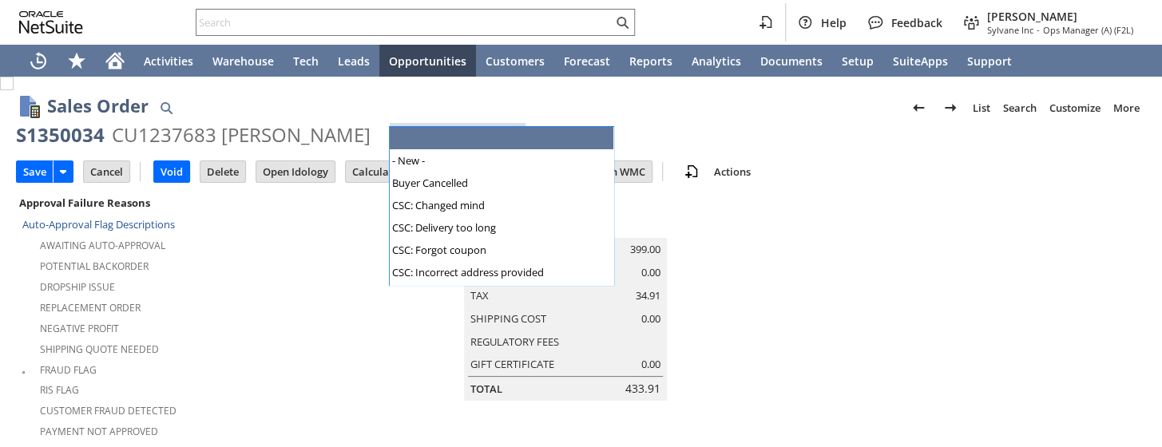
scroll to position [581, 0]
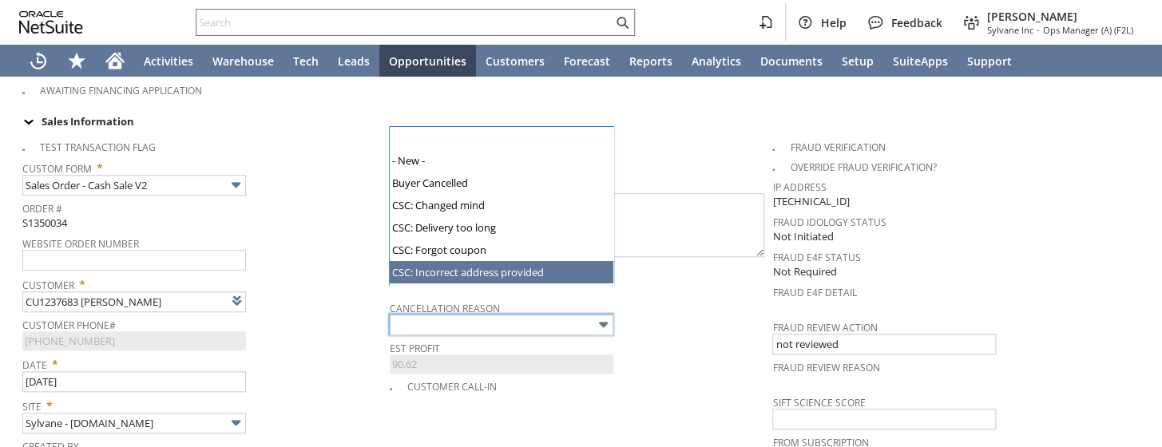
type input "Intelligent Recommendations ⁰"
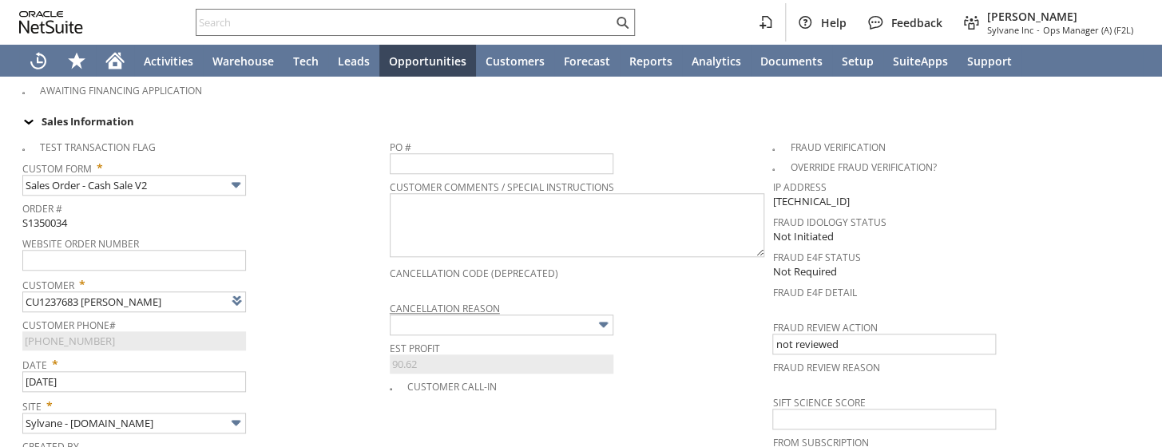
type input "Buyer Cancelled"
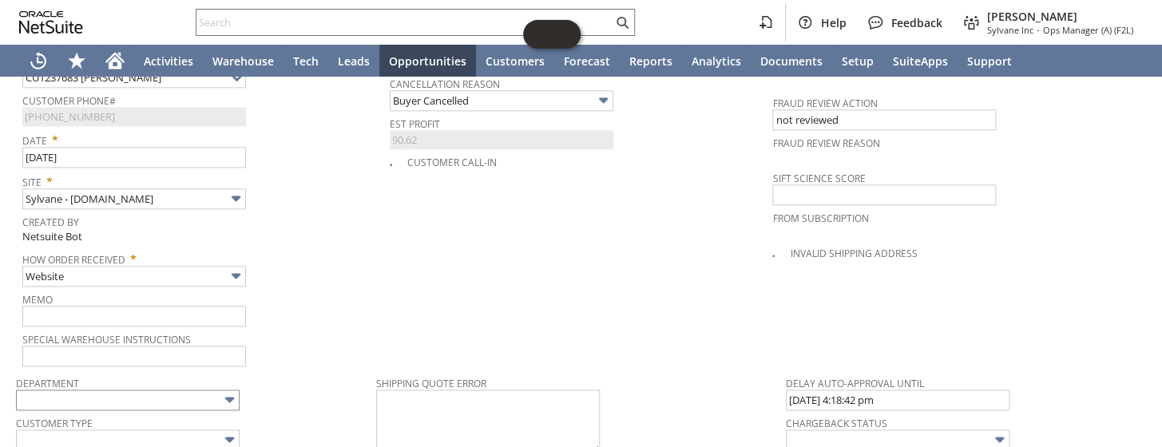
scroll to position [871, 0]
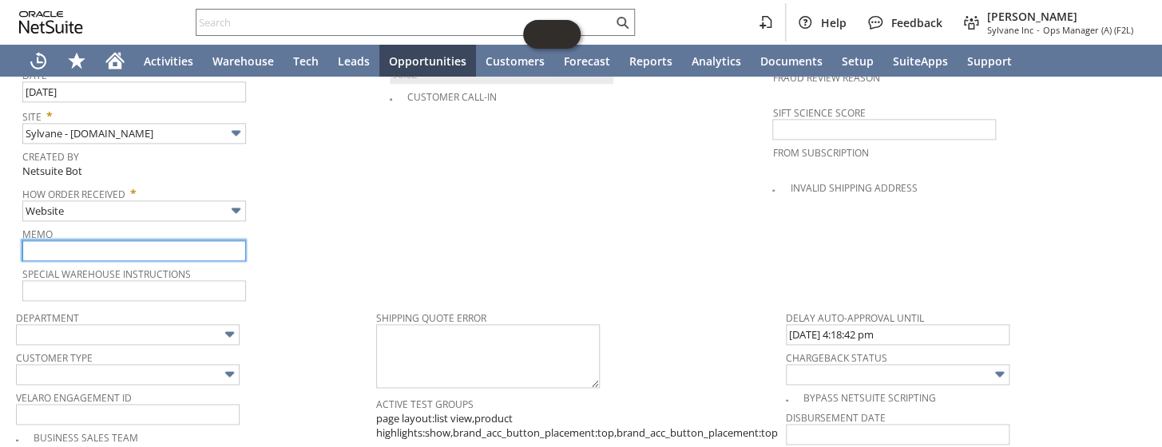
click at [86, 240] on input "text" at bounding box center [134, 250] width 224 height 21
click at [199, 240] on input "Warehouse pulled this order/ Blake confirmed never shipped." at bounding box center [134, 250] width 224 height 21
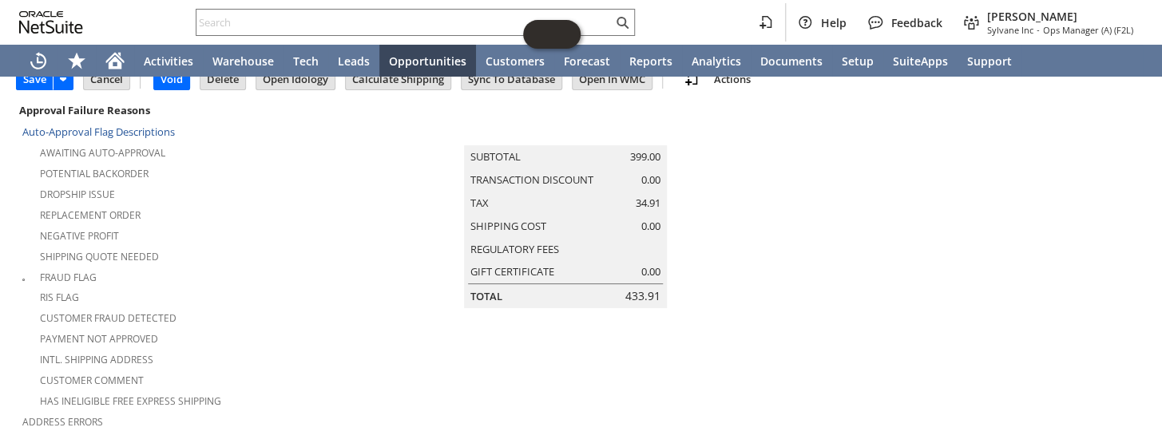
scroll to position [0, 0]
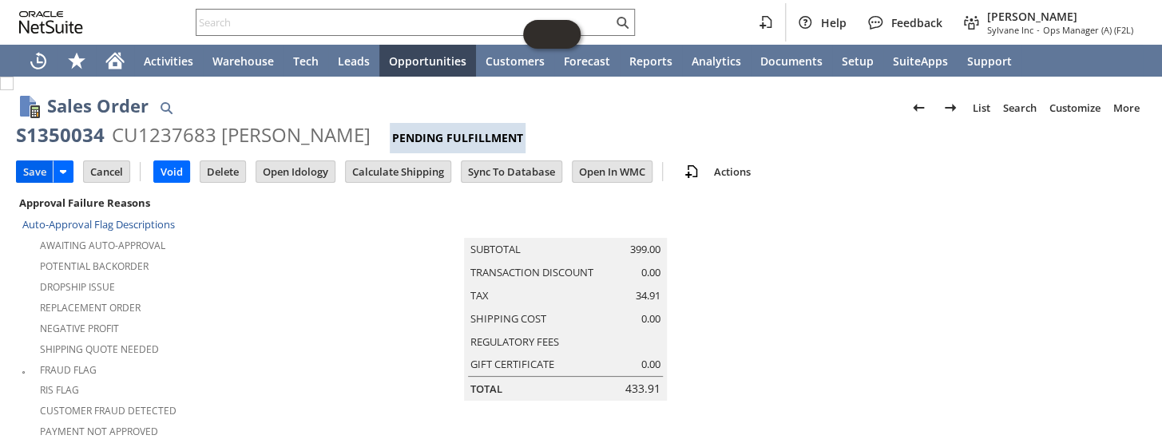
type input "Warehouse pulled this order/ Versean confirmed never shipped. 8/27"
click at [25, 169] on input "Save" at bounding box center [35, 171] width 36 height 21
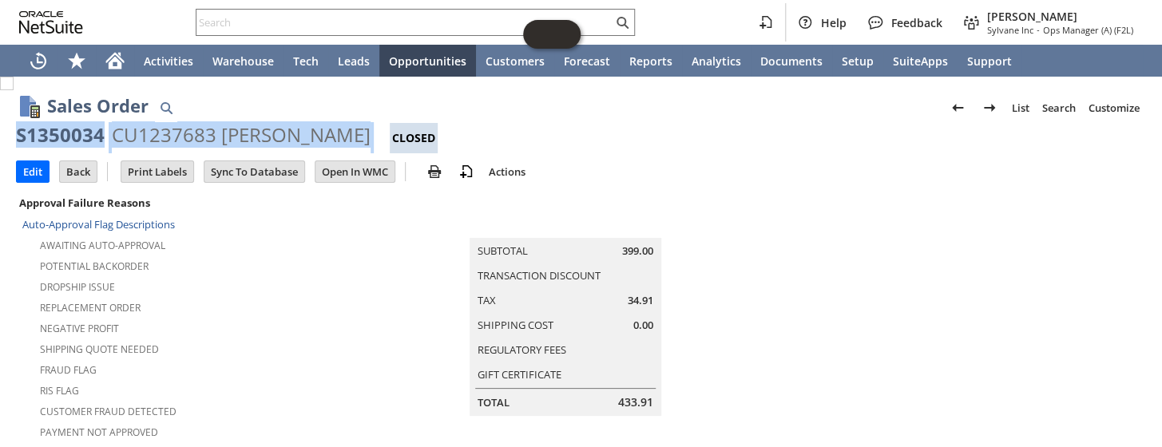
drag, startPoint x: 382, startPoint y: 138, endPoint x: 20, endPoint y: 139, distance: 361.9
click at [20, 139] on div "S1350034 CU1237683 John Triandafils Sr Closed" at bounding box center [581, 137] width 1131 height 31
copy div "S1350034 CU1237683 John Triandafils Sr"
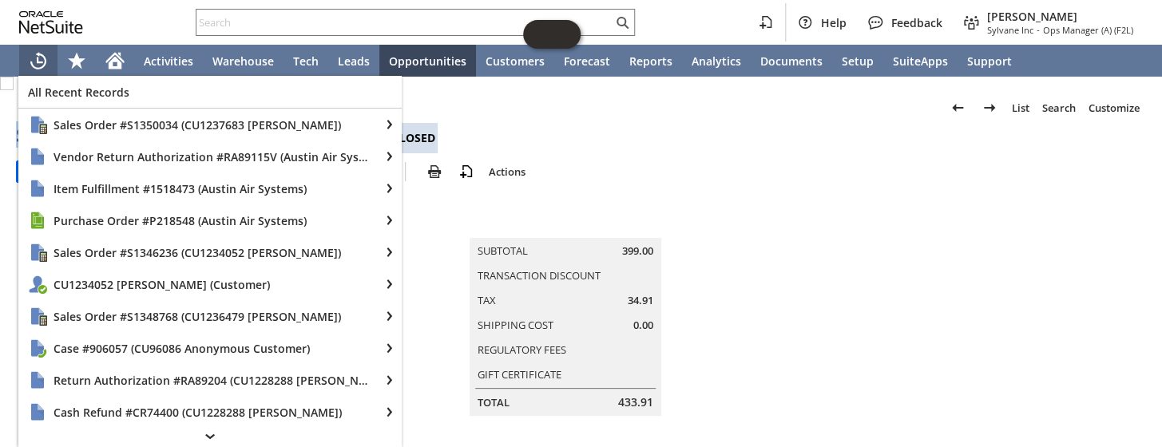
click at [40, 62] on polygon "Recent Records" at bounding box center [40, 60] width 6 height 6
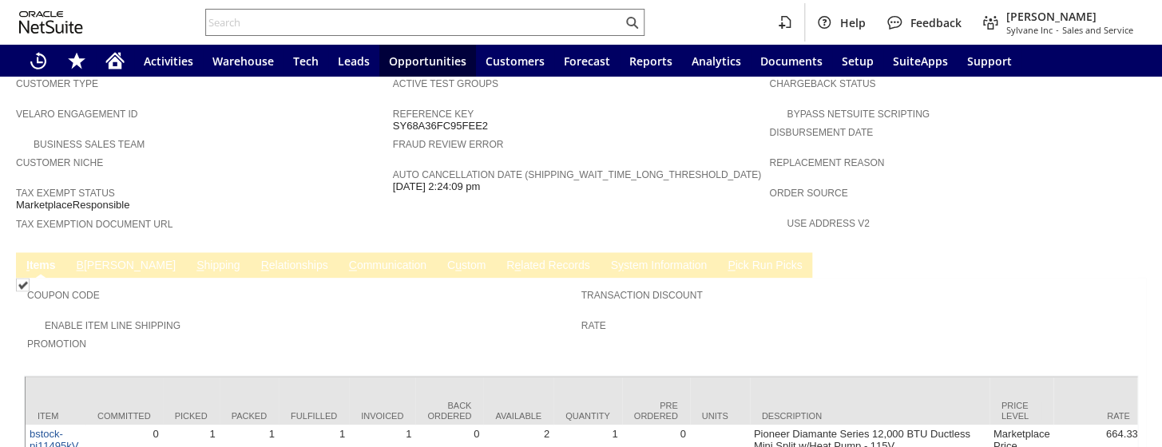
scroll to position [944, 0]
click at [197, 258] on span "S" at bounding box center [200, 264] width 7 height 13
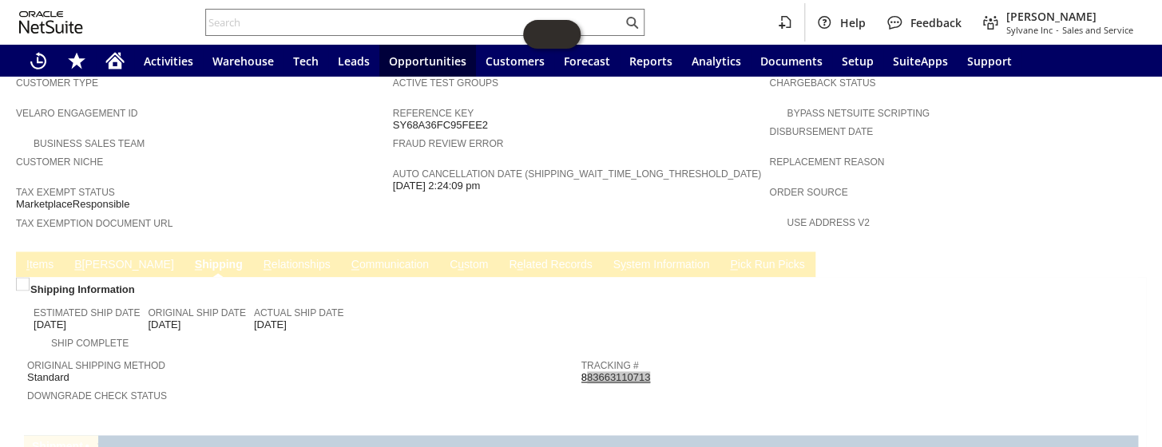
drag, startPoint x: 653, startPoint y: 321, endPoint x: 578, endPoint y: 318, distance: 74.4
click at [582, 356] on div "Tracking # 883663110713" at bounding box center [855, 370] width 546 height 29
click at [582, 372] on link "883663110713" at bounding box center [617, 378] width 70 height 12
click at [674, 356] on div "Tracking # 883663110713" at bounding box center [855, 370] width 546 height 29
drag, startPoint x: 650, startPoint y: 317, endPoint x: 578, endPoint y: 320, distance: 72.0
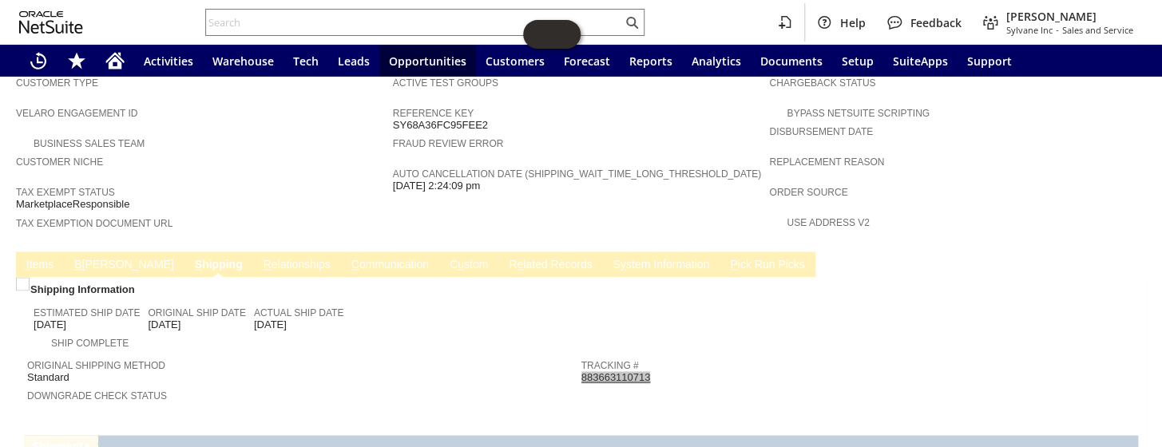
click at [582, 356] on div "Tracking # 883663110713" at bounding box center [855, 370] width 546 height 29
copy link "883663110713"
click at [126, 60] on div "Home" at bounding box center [115, 61] width 38 height 32
